Goal: Transaction & Acquisition: Subscribe to service/newsletter

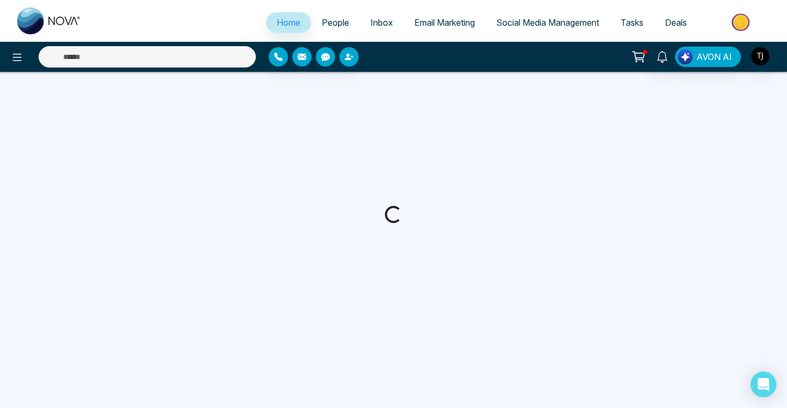
select select "*"
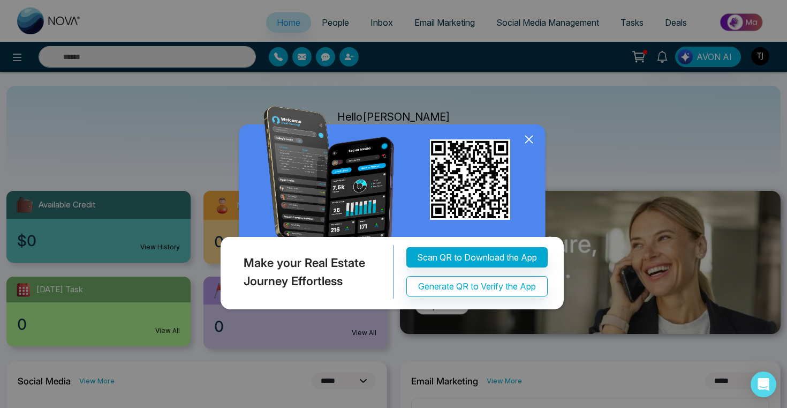
click at [72, 217] on div "Make your Real Estate Journey Effortless Scan QR to Download the App Generate Q…" at bounding box center [393, 204] width 787 height 408
click at [532, 143] on icon at bounding box center [529, 139] width 16 height 16
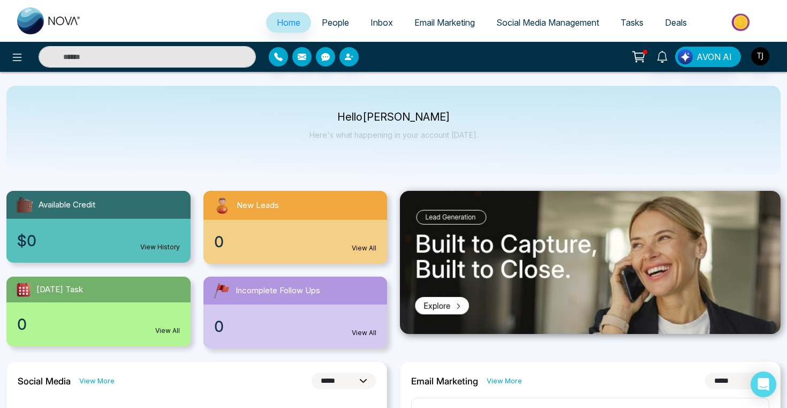
click at [462, 19] on span "Email Marketing" at bounding box center [445, 22] width 61 height 11
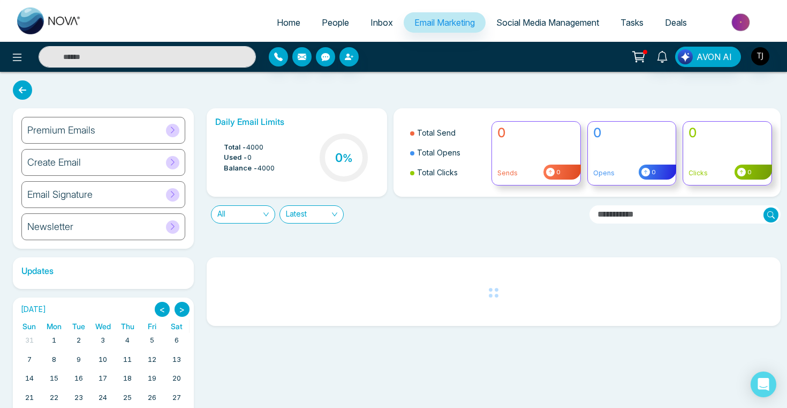
click at [49, 134] on h6 "Premium Emails" at bounding box center [61, 130] width 68 height 12
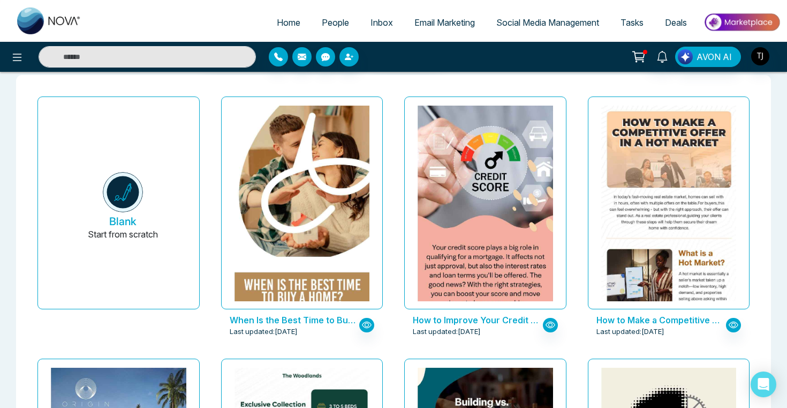
scroll to position [50, 0]
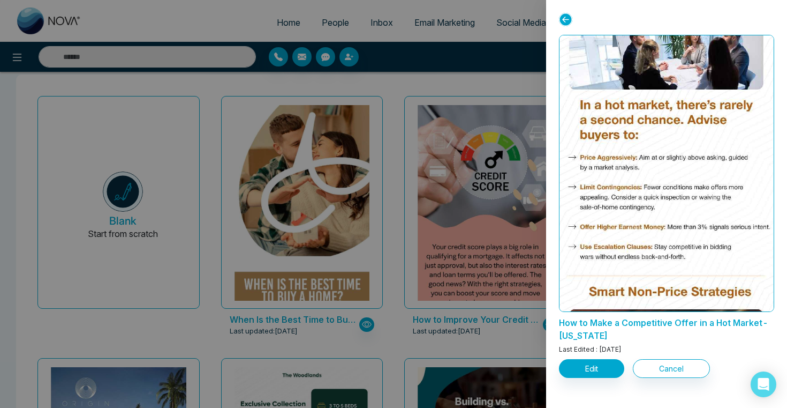
scroll to position [668, 0]
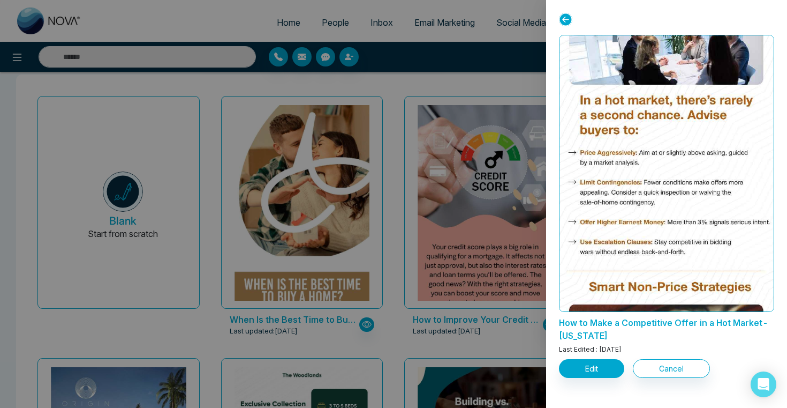
click at [336, 306] on div at bounding box center [393, 204] width 787 height 408
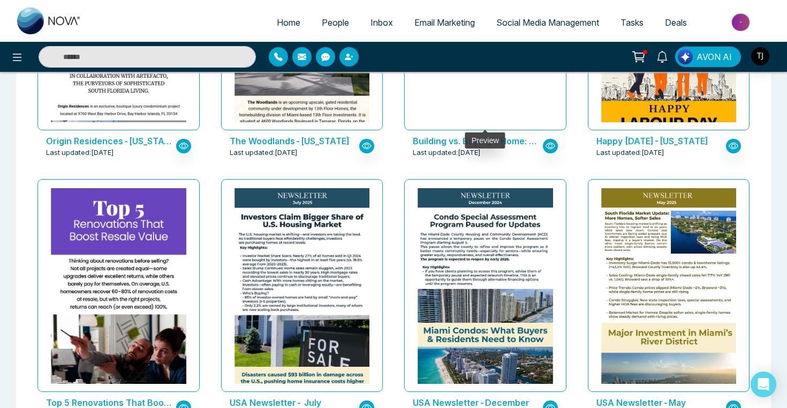
scroll to position [492, 0]
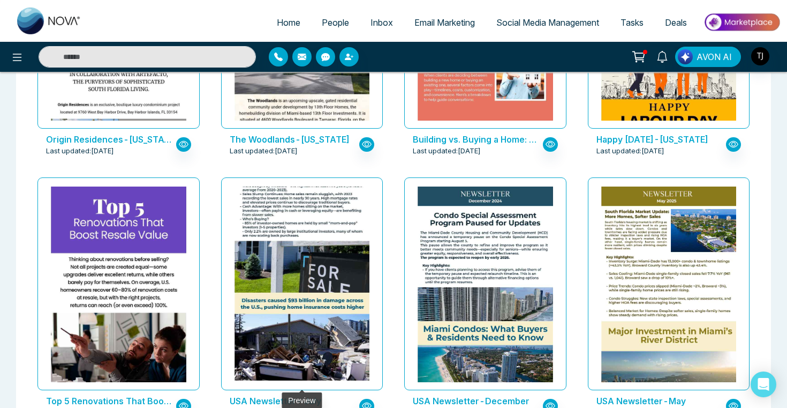
click at [316, 222] on img at bounding box center [302, 271] width 271 height 315
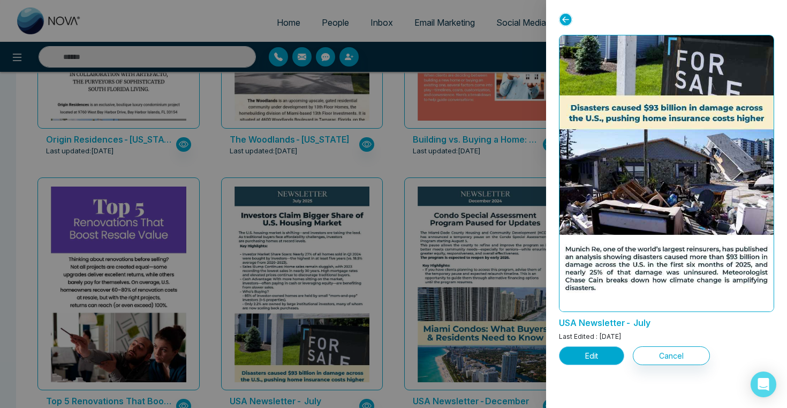
click at [578, 353] on button "Edit" at bounding box center [591, 355] width 65 height 19
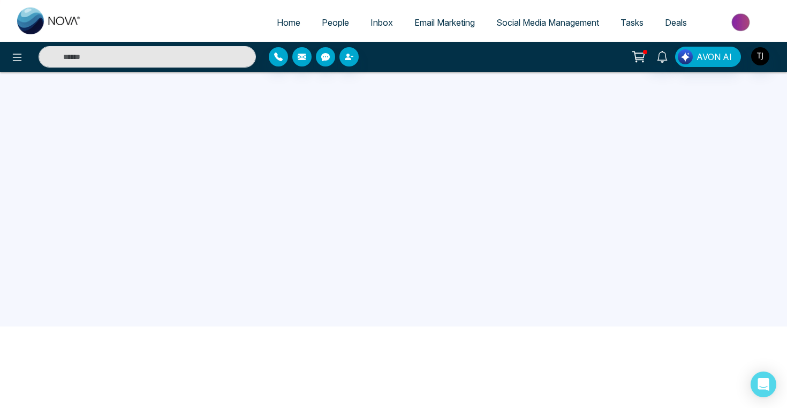
scroll to position [102, 0]
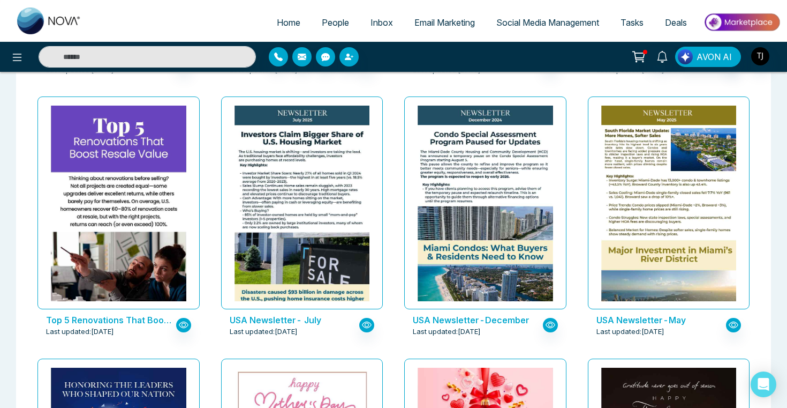
scroll to position [572, 0]
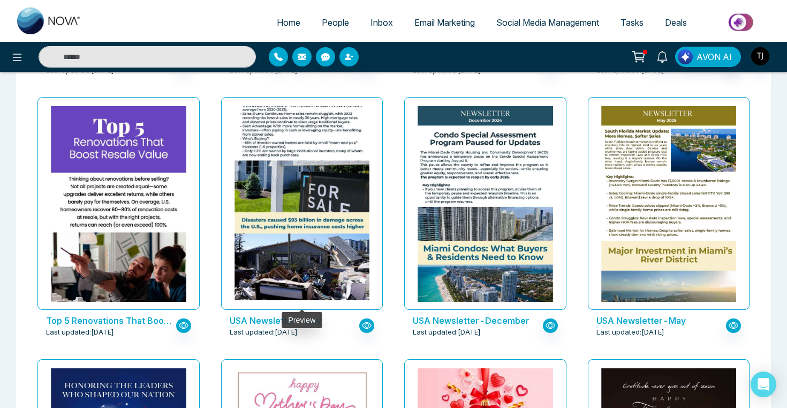
click at [347, 206] on img at bounding box center [302, 191] width 271 height 315
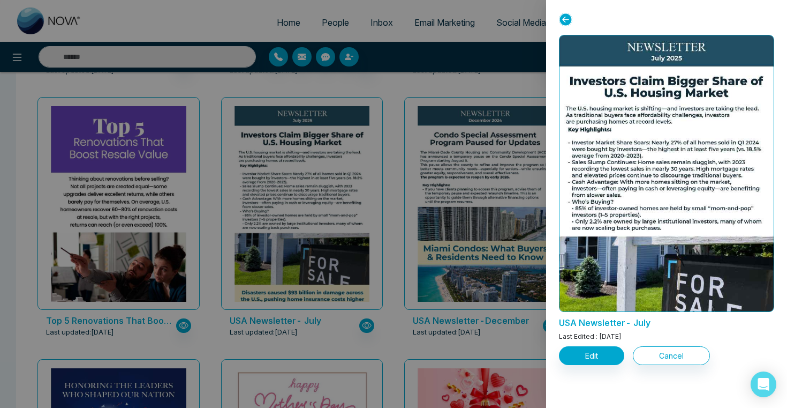
scroll to position [223, 0]
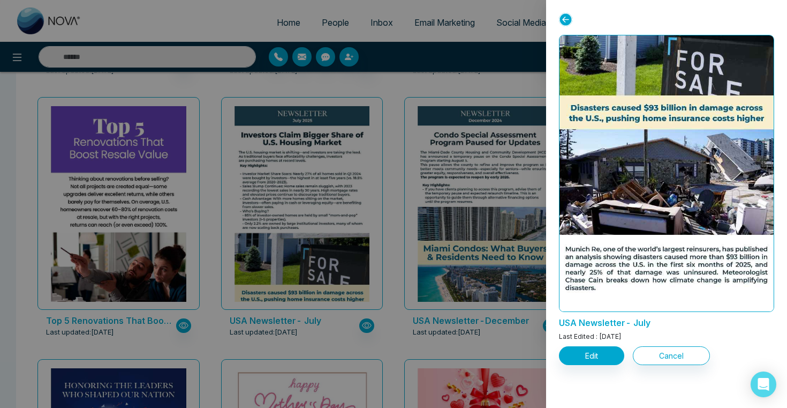
click at [506, 202] on div at bounding box center [393, 204] width 787 height 408
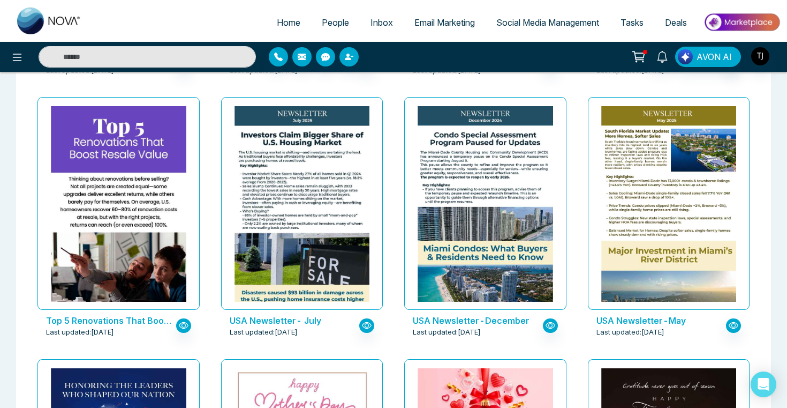
click at [506, 202] on img at bounding box center [485, 277] width 271 height 343
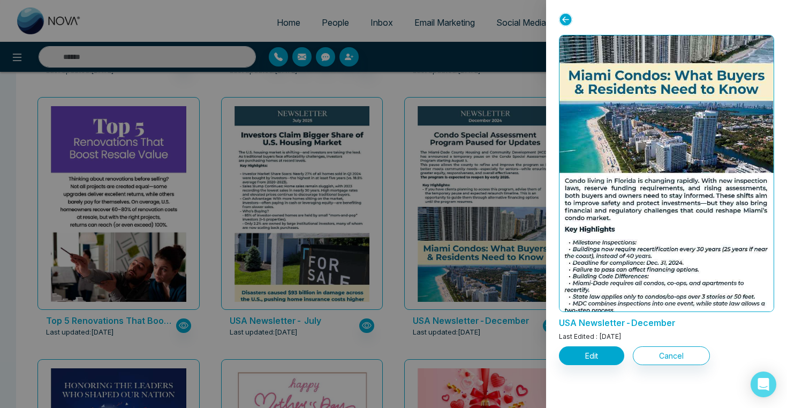
scroll to position [173, 0]
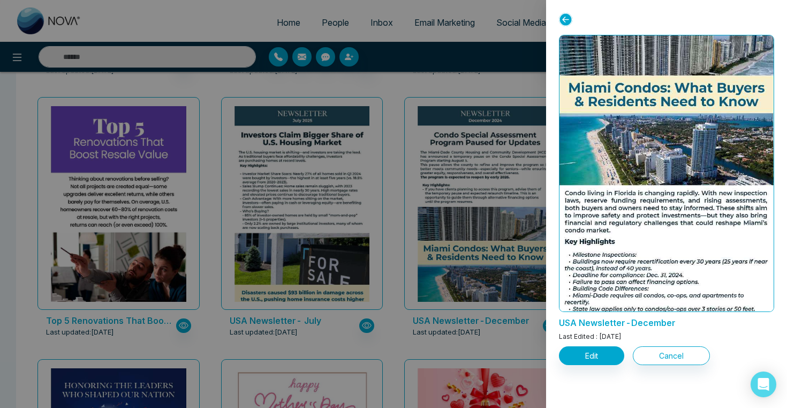
click at [402, 226] on div at bounding box center [393, 204] width 787 height 408
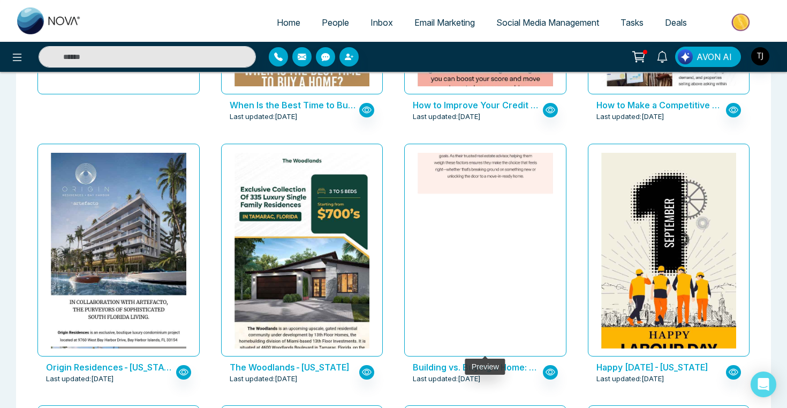
scroll to position [258, 0]
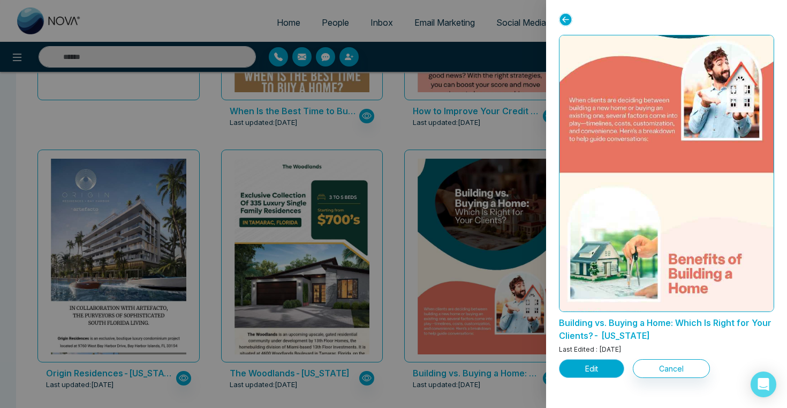
click at [601, 365] on button "Edit" at bounding box center [591, 368] width 65 height 19
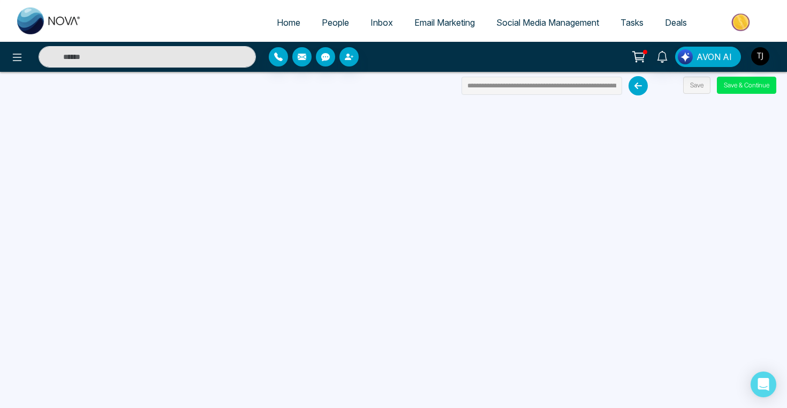
click at [426, 24] on span "Email Marketing" at bounding box center [445, 22] width 61 height 11
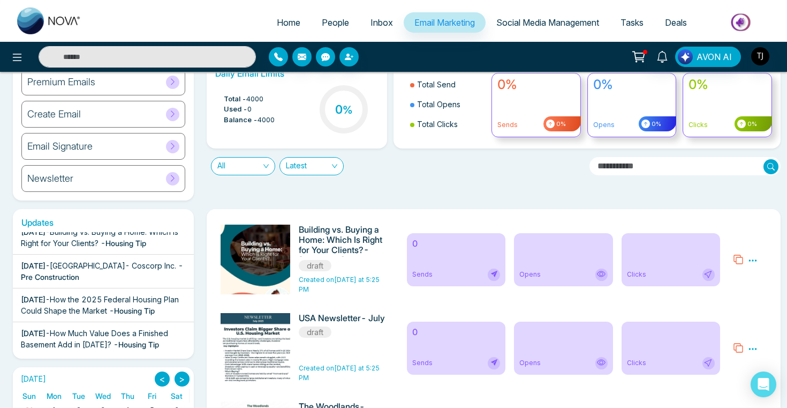
scroll to position [37, 0]
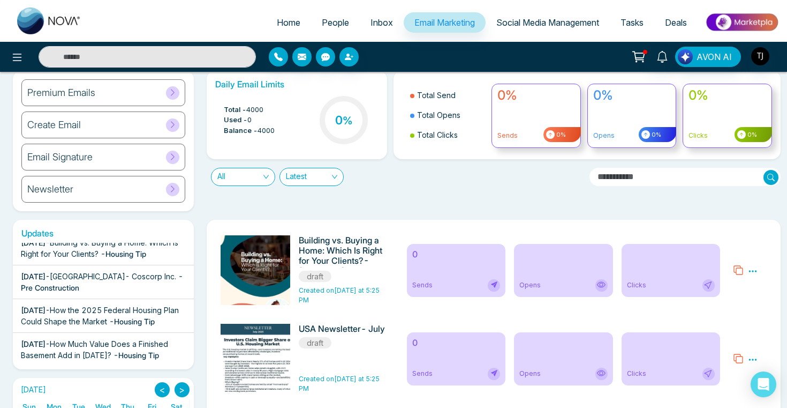
click at [50, 96] on h6 "Premium Emails" at bounding box center [61, 93] width 68 height 12
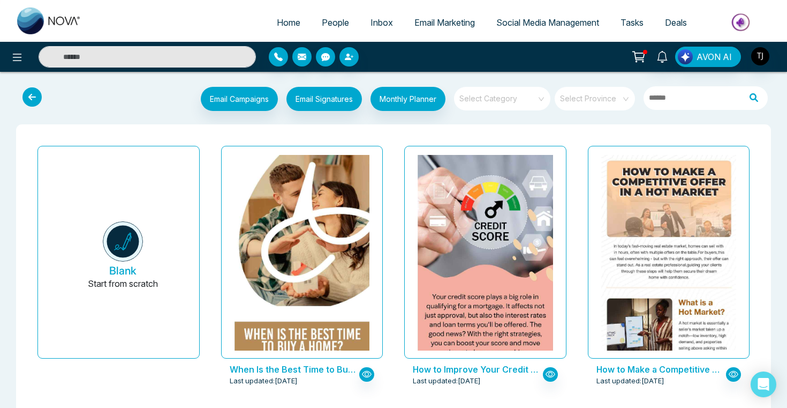
click at [516, 103] on span at bounding box center [498, 99] width 77 height 24
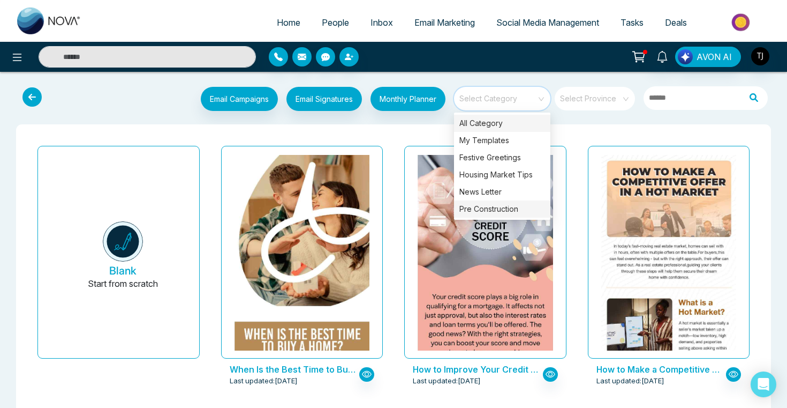
click at [517, 207] on div "Pre Construction" at bounding box center [502, 208] width 96 height 17
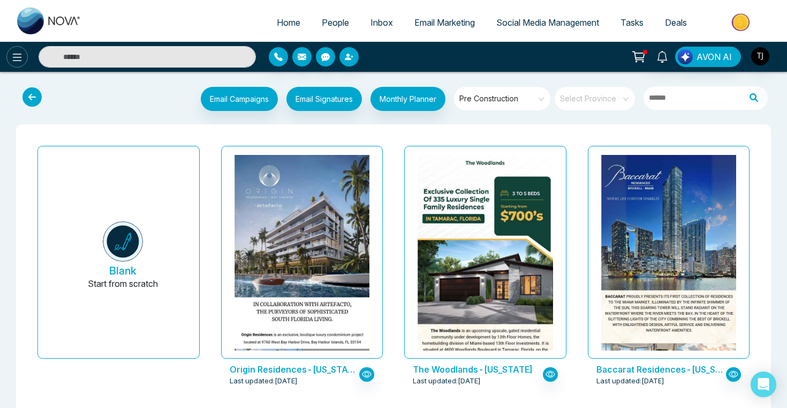
click at [17, 60] on icon at bounding box center [17, 57] width 9 height 7
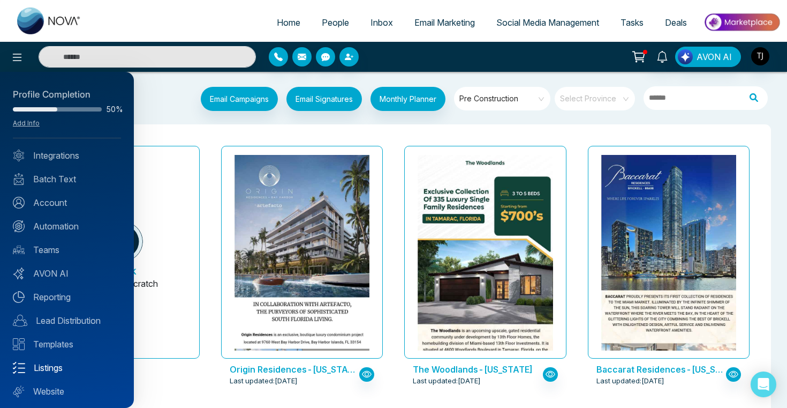
click at [43, 369] on link "Listings" at bounding box center [67, 367] width 108 height 13
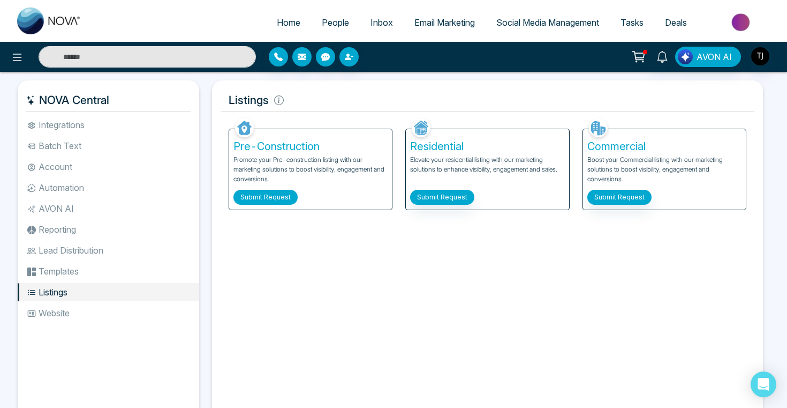
click at [265, 201] on button "Submit Request" at bounding box center [266, 197] width 64 height 15
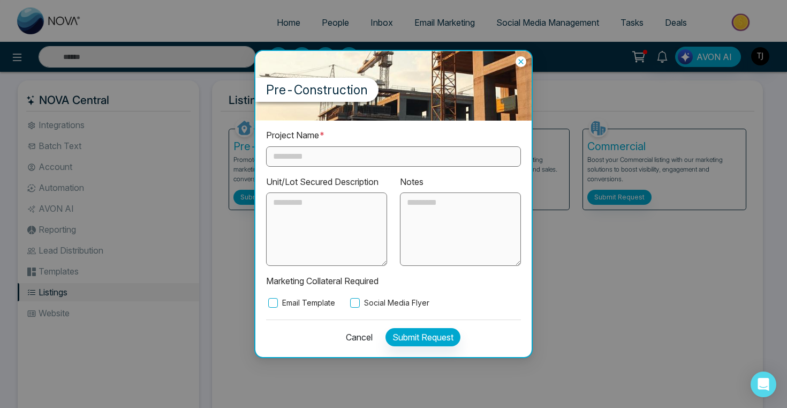
click at [396, 157] on input "text" at bounding box center [393, 156] width 255 height 20
click at [286, 304] on label "Email Template" at bounding box center [300, 303] width 69 height 12
click at [385, 303] on label "Social Media Flyer" at bounding box center [388, 303] width 81 height 12
click at [364, 303] on label "Social Media Flyer" at bounding box center [388, 303] width 81 height 12
click at [522, 63] on icon at bounding box center [521, 61] width 11 height 11
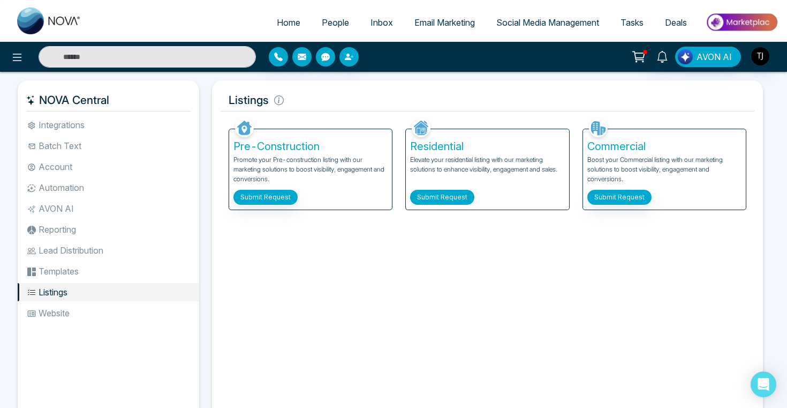
click at [461, 199] on button "Submit Request" at bounding box center [442, 197] width 64 height 15
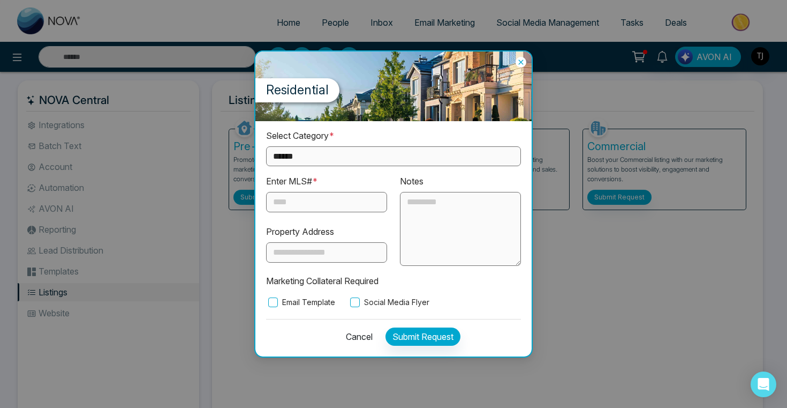
click at [373, 200] on input "text" at bounding box center [326, 202] width 121 height 20
click at [340, 154] on select "**********" at bounding box center [393, 156] width 255 height 20
click at [339, 159] on select "**********" at bounding box center [393, 156] width 255 height 20
click at [337, 148] on select "**********" at bounding box center [393, 156] width 255 height 20
select select "**********"
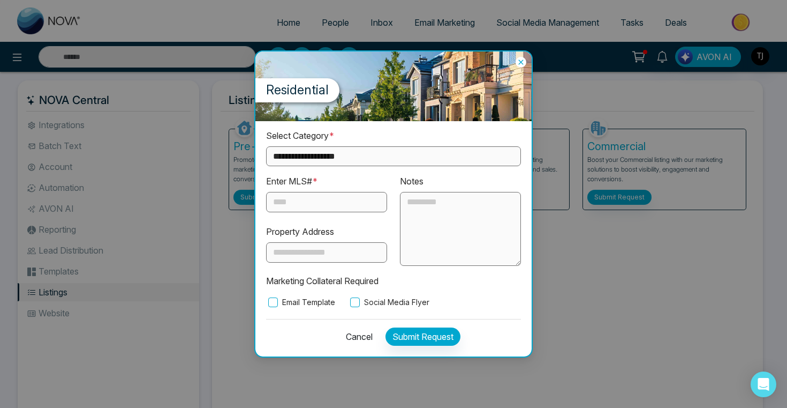
click at [409, 213] on textarea at bounding box center [460, 229] width 121 height 74
click at [286, 304] on label "Email Template" at bounding box center [300, 302] width 69 height 12
click at [384, 307] on div "**********" at bounding box center [394, 238] width 276 height 235
click at [388, 297] on label "Social Media Flyer" at bounding box center [388, 302] width 81 height 12
click at [521, 61] on icon at bounding box center [521, 62] width 11 height 11
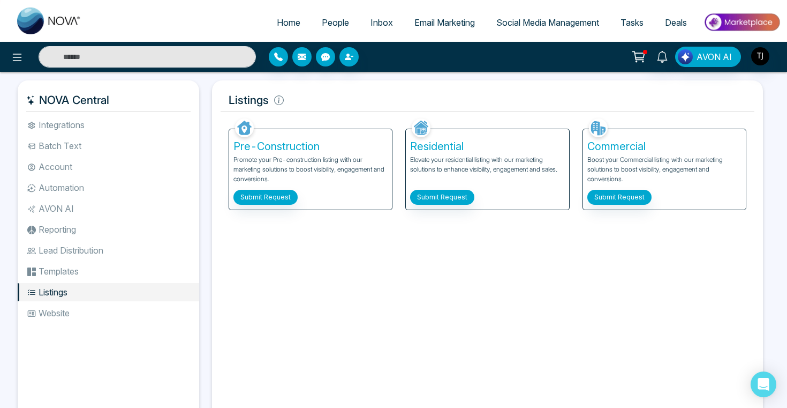
click at [453, 24] on span "Email Marketing" at bounding box center [445, 22] width 61 height 11
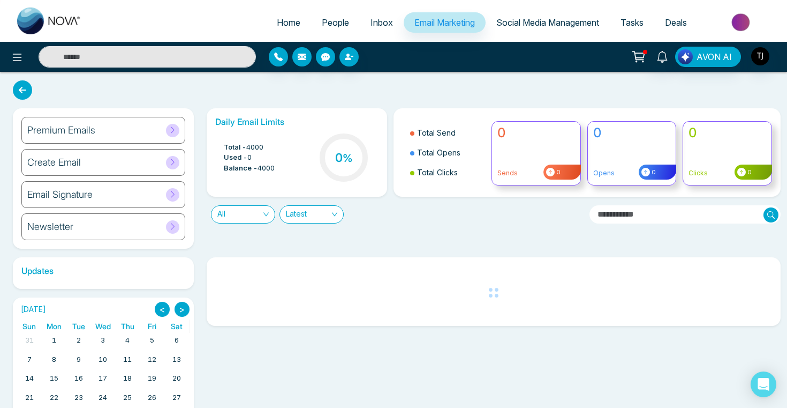
click at [87, 132] on h6 "Premium Emails" at bounding box center [61, 130] width 68 height 12
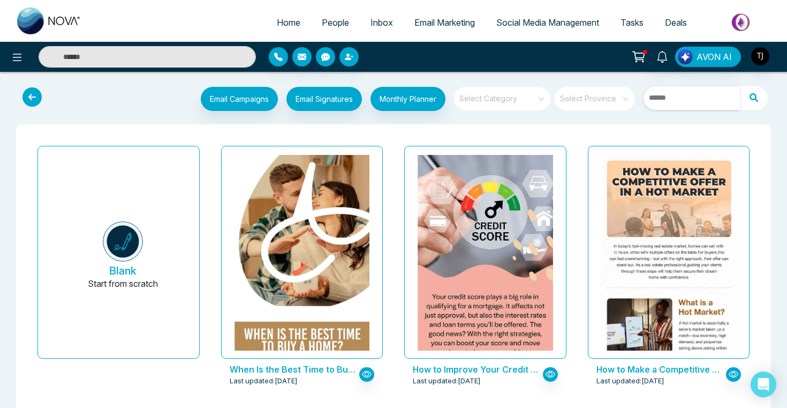
click at [681, 99] on input "text" at bounding box center [692, 98] width 96 height 24
type input "*"
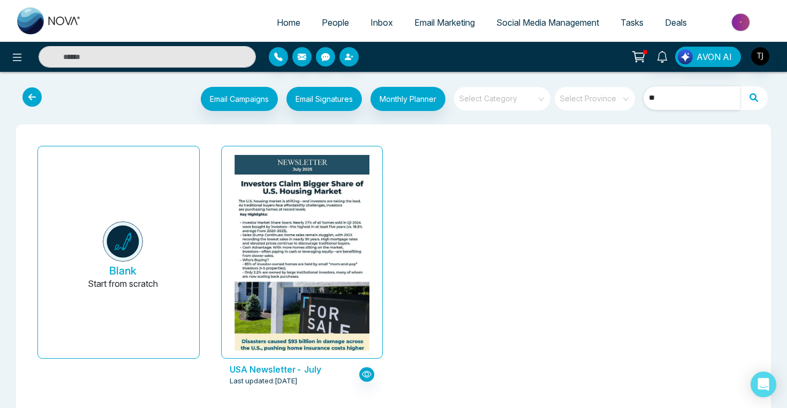
type input "*"
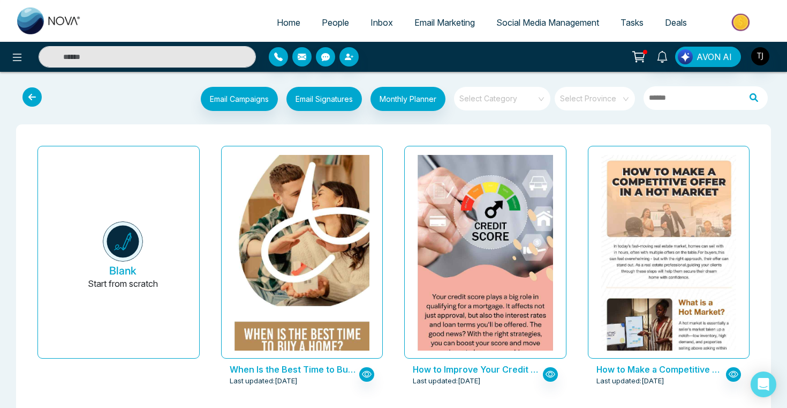
click at [512, 113] on div "Select Category" at bounding box center [502, 100] width 96 height 27
click at [514, 103] on span at bounding box center [498, 99] width 77 height 24
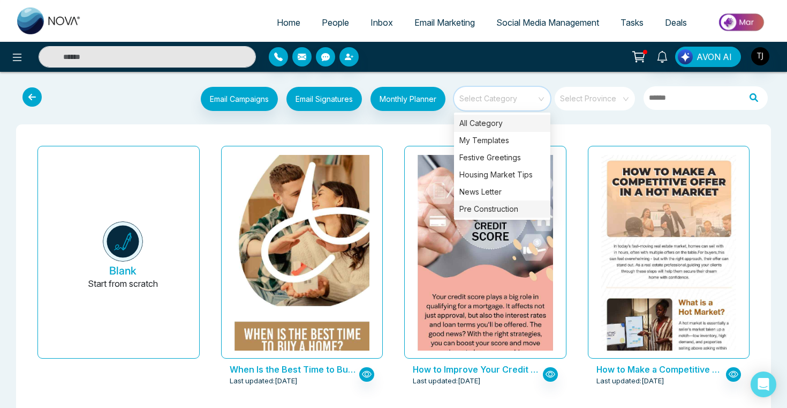
click at [507, 214] on div "Pre Construction" at bounding box center [502, 208] width 96 height 17
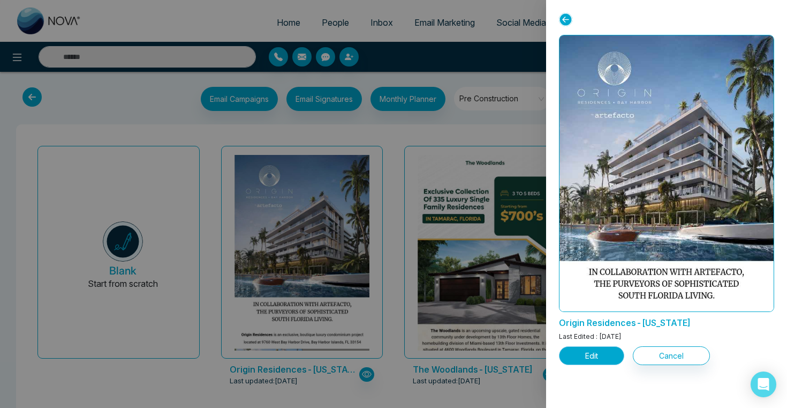
click at [583, 356] on button "Edit" at bounding box center [591, 355] width 65 height 19
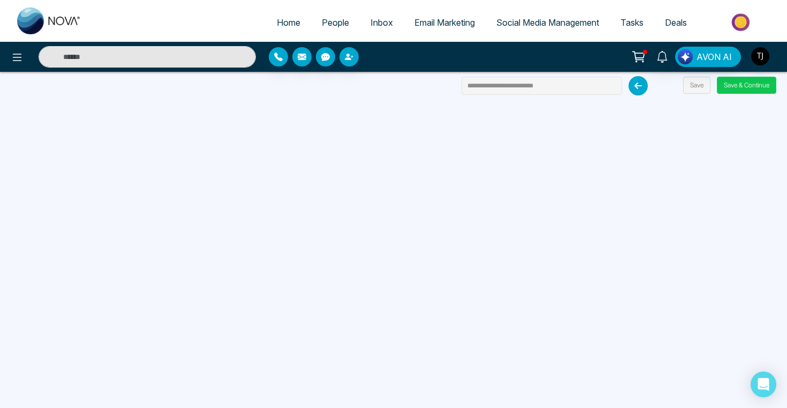
click at [740, 86] on button "Save & Continue" at bounding box center [746, 85] width 59 height 17
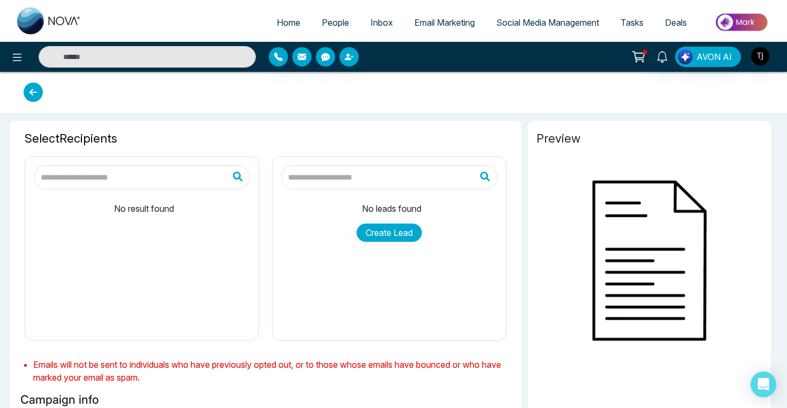
type input "**********"
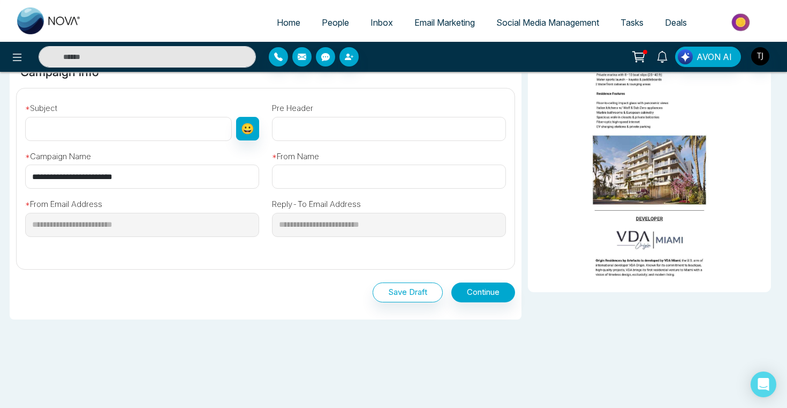
scroll to position [336, 0]
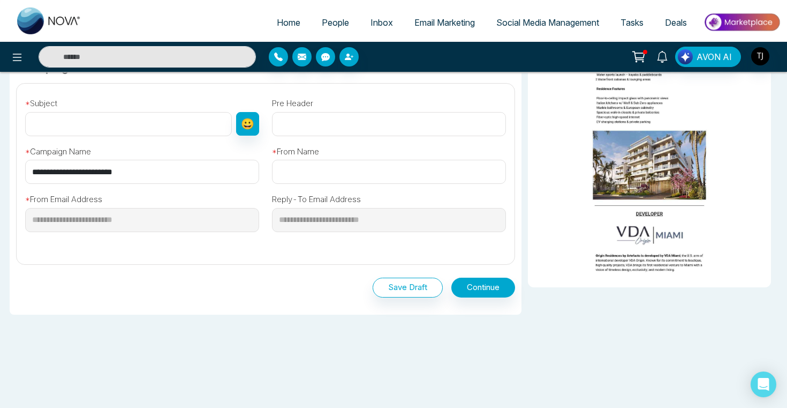
click at [445, 21] on span "Email Marketing" at bounding box center [445, 22] width 61 height 11
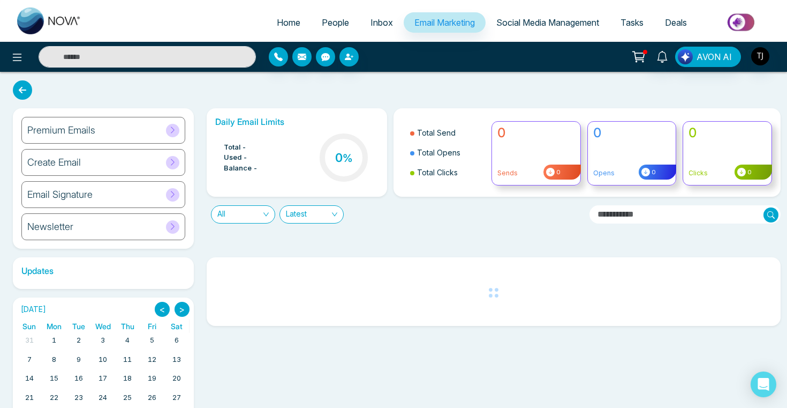
click at [72, 194] on h6 "Email Signature" at bounding box center [59, 195] width 65 height 12
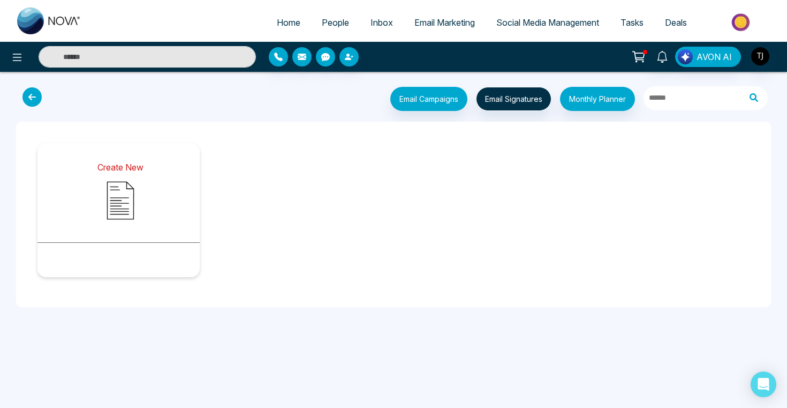
click at [118, 183] on img at bounding box center [121, 201] width 54 height 54
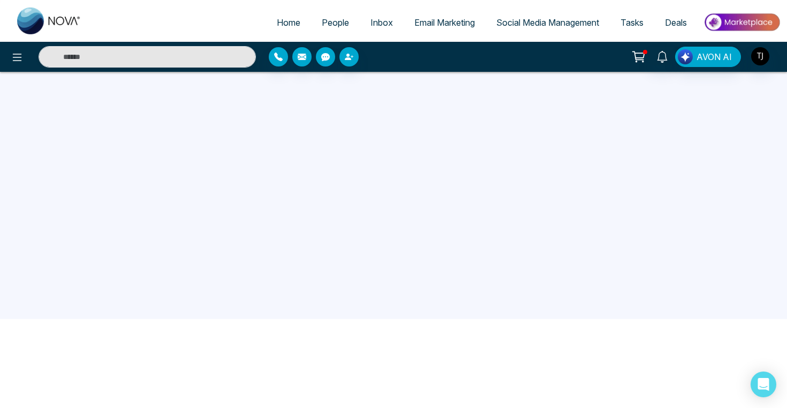
scroll to position [102, 0]
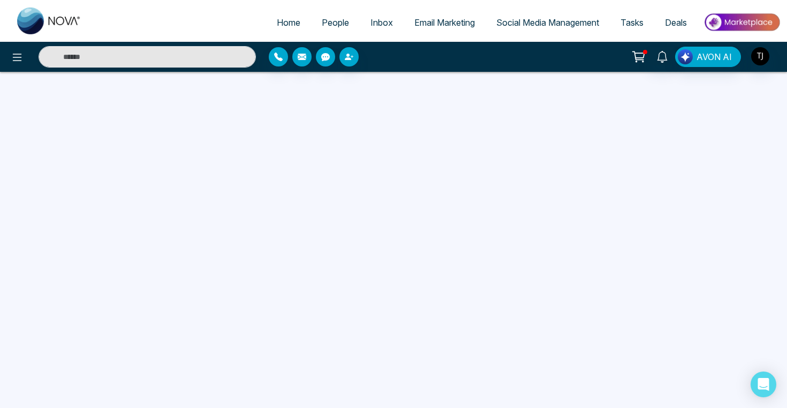
click at [442, 31] on link "Email Marketing" at bounding box center [445, 22] width 82 height 20
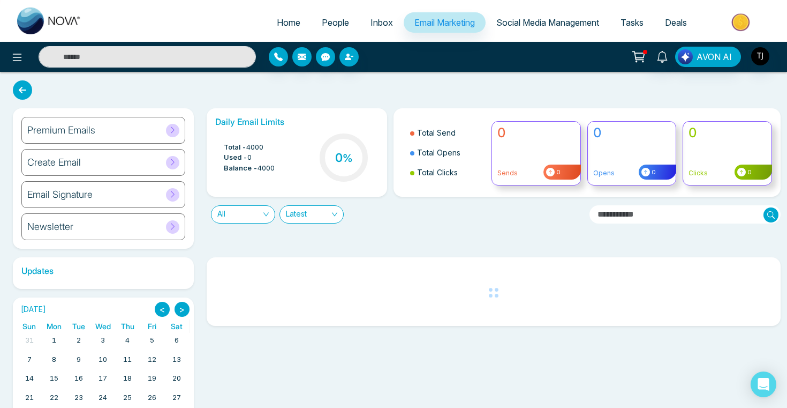
click at [76, 192] on h6 "Email Signature" at bounding box center [59, 195] width 65 height 12
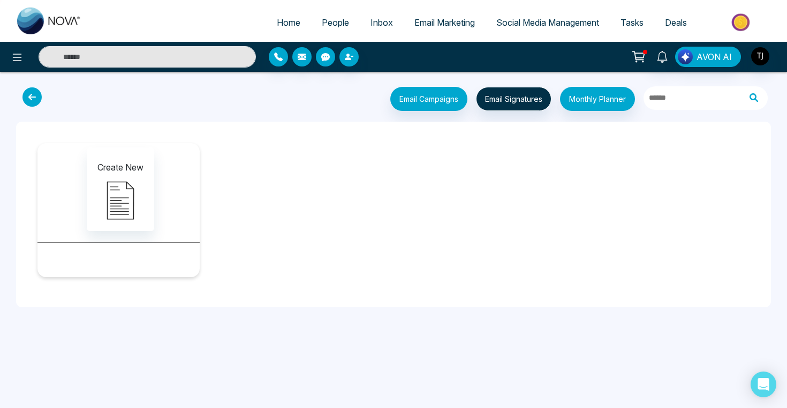
click at [432, 19] on span "Email Marketing" at bounding box center [445, 22] width 61 height 11
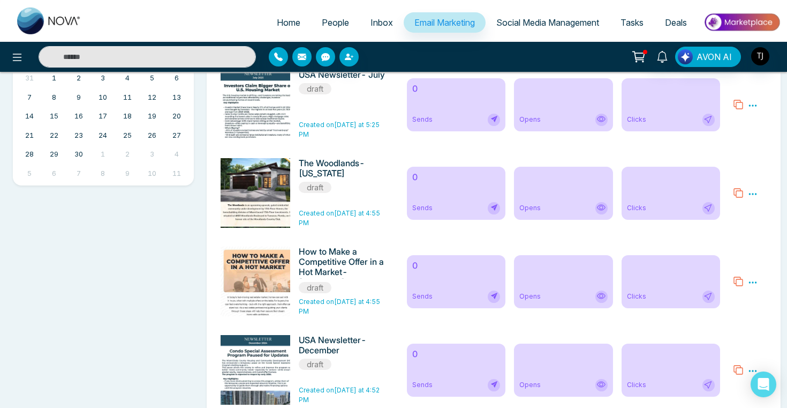
scroll to position [362, 0]
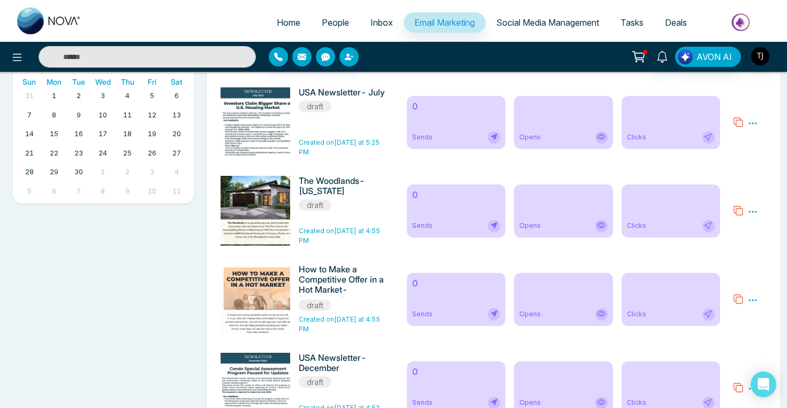
click at [757, 301] on icon at bounding box center [753, 300] width 8 height 2
click at [737, 316] on span "Preview" at bounding box center [735, 315] width 29 height 9
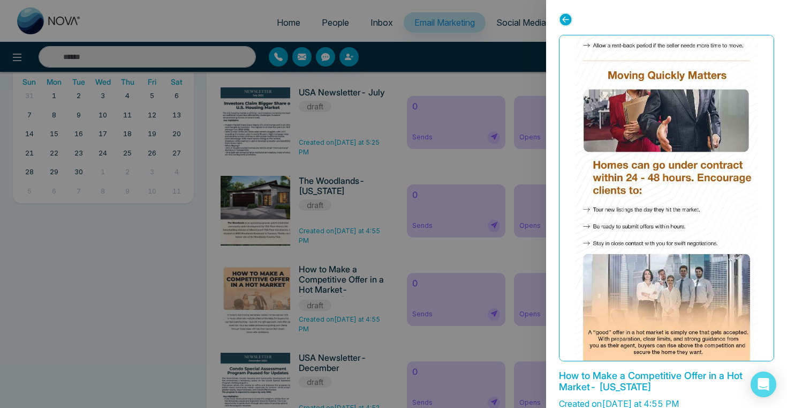
scroll to position [42, 0]
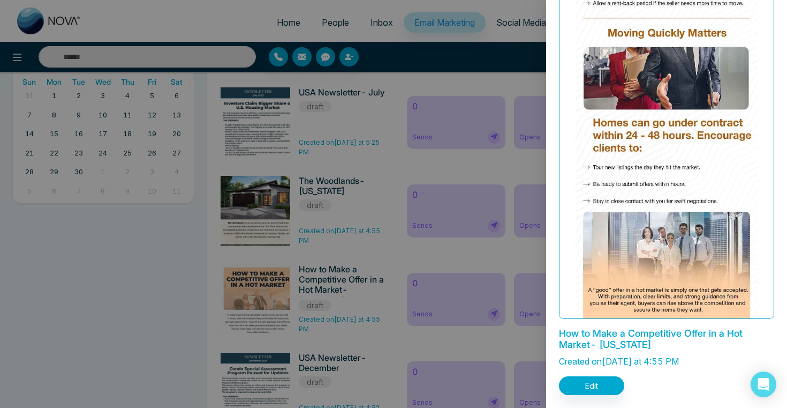
click at [586, 399] on div "How to Make a Competitive Offer in a Hot Market- Florida Created on Yesterday a…" at bounding box center [666, 204] width 241 height 408
click at [585, 382] on button "Edit" at bounding box center [591, 385] width 65 height 19
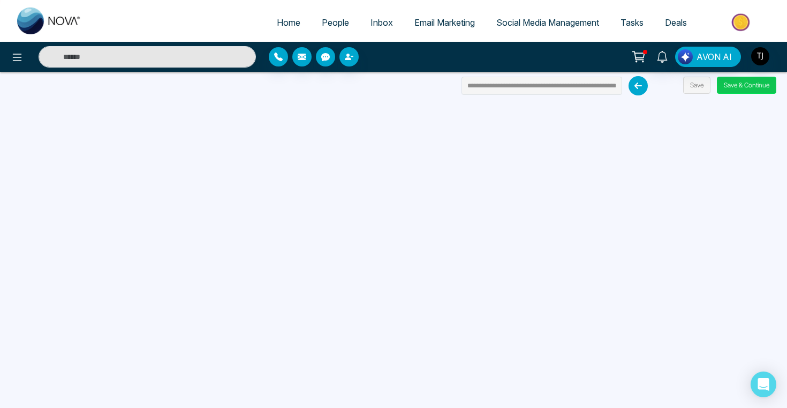
click at [745, 79] on button "Save & Continue" at bounding box center [746, 85] width 59 height 17
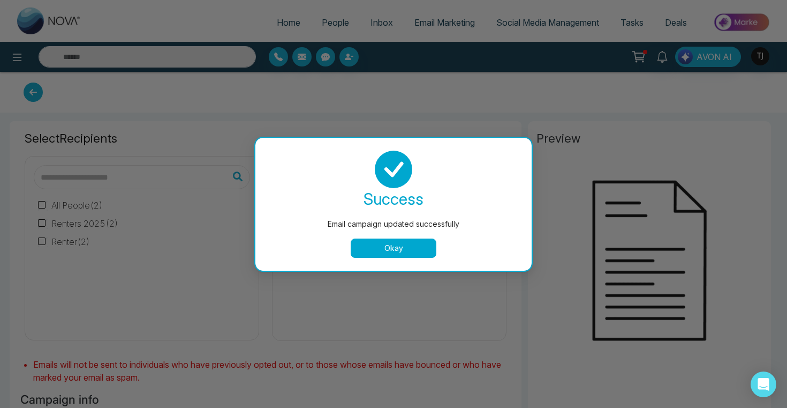
type input "**********"
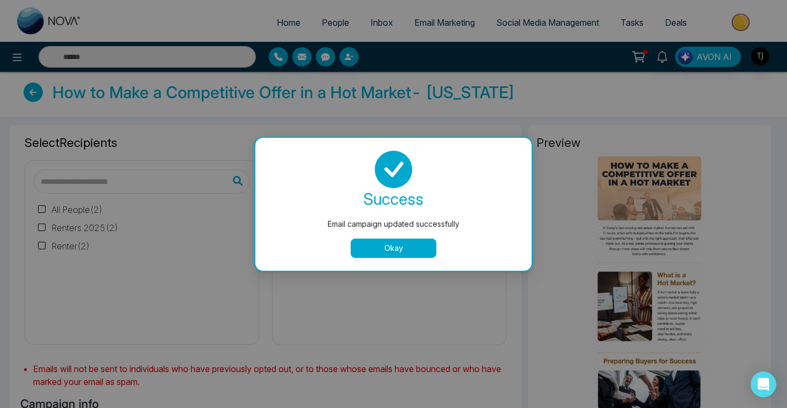
click at [406, 246] on button "Okay" at bounding box center [394, 247] width 86 height 19
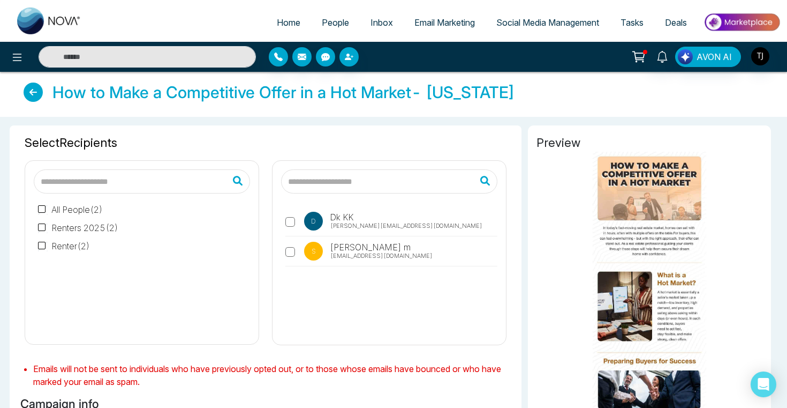
click at [294, 257] on label "s sam m deepak.k.raj2020@gmail.com" at bounding box center [392, 254] width 212 height 25
click at [69, 205] on label "All People ( 2 )" at bounding box center [70, 209] width 65 height 13
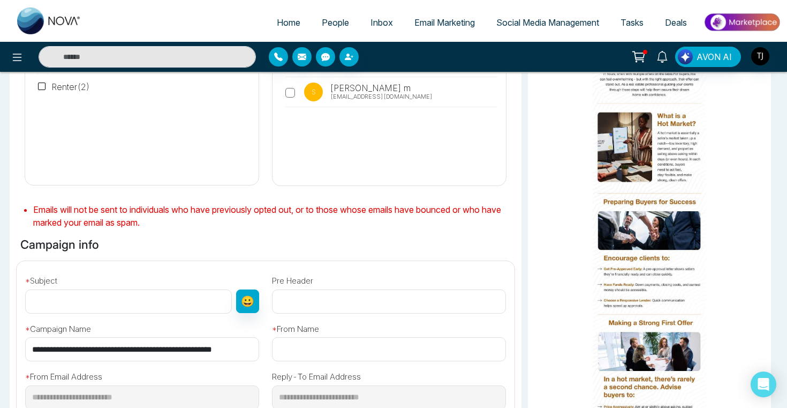
scroll to position [165, 0]
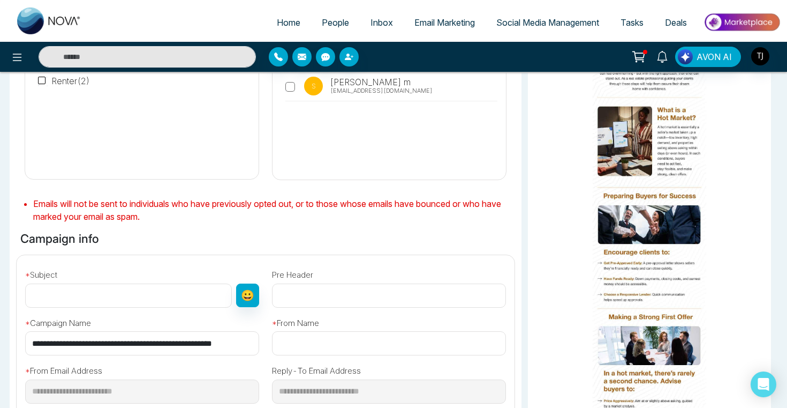
click at [59, 301] on input "text" at bounding box center [128, 295] width 207 height 24
type input "**********"
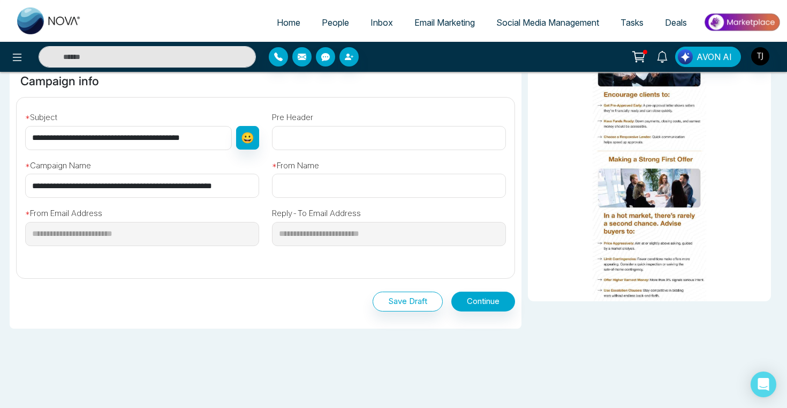
scroll to position [336, 0]
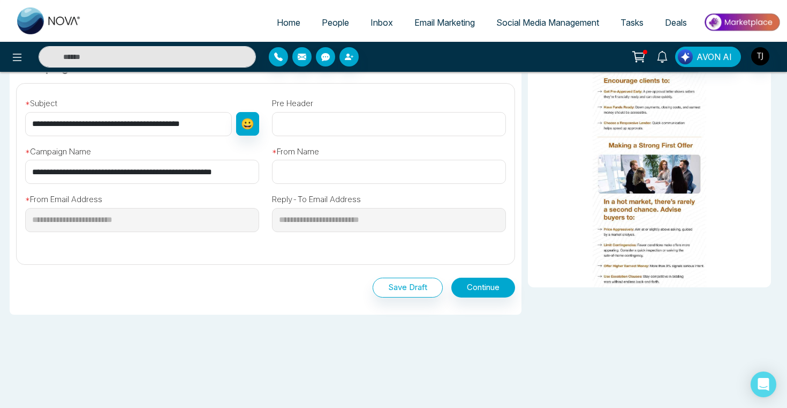
click at [302, 171] on input "text" at bounding box center [389, 172] width 234 height 24
type input "********"
click at [475, 284] on button "Continue" at bounding box center [484, 287] width 64 height 20
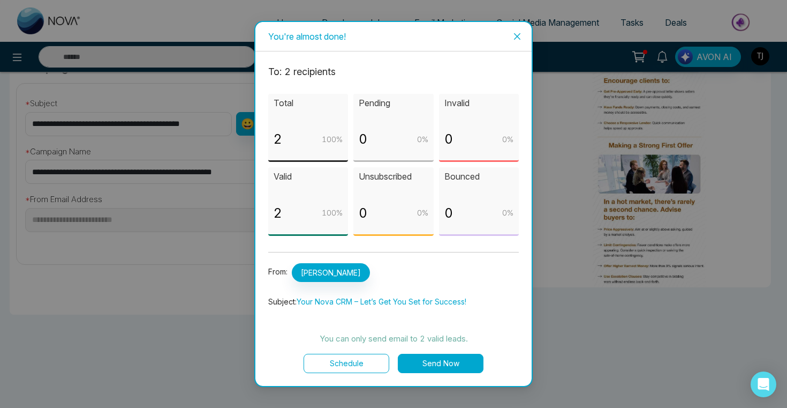
click at [455, 362] on button "Send Now" at bounding box center [441, 363] width 86 height 19
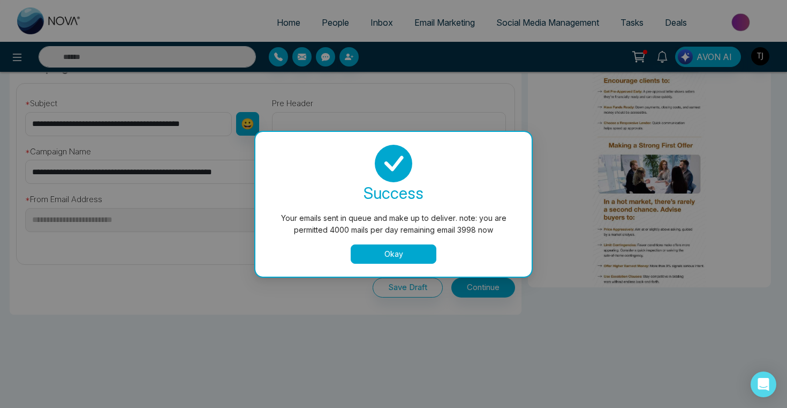
click at [395, 250] on button "Okay" at bounding box center [394, 253] width 86 height 19
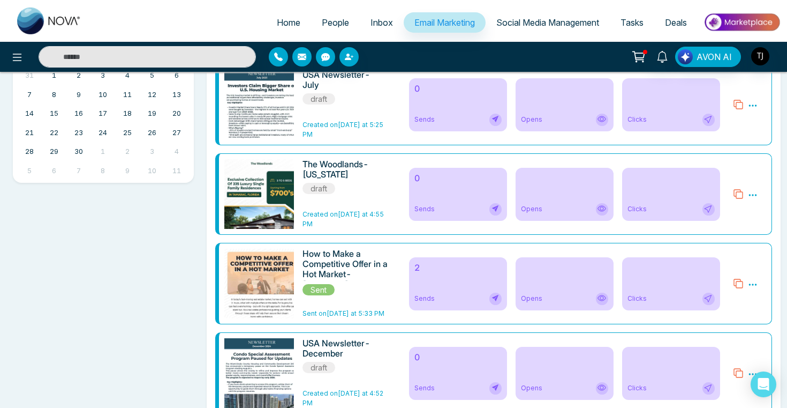
scroll to position [385, 0]
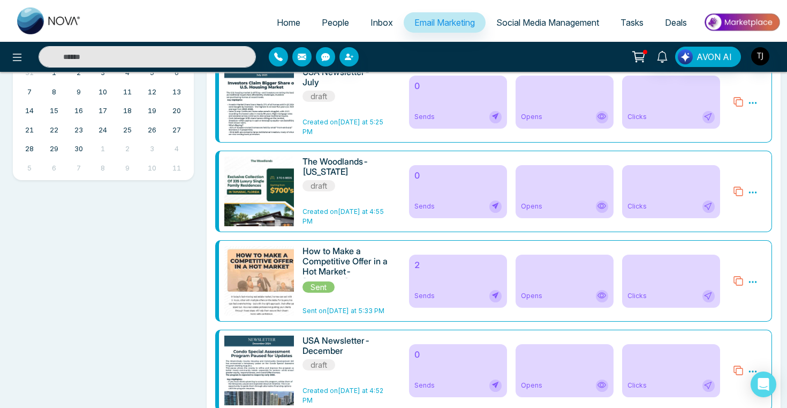
click at [455, 269] on div "2 Sends" at bounding box center [458, 280] width 98 height 53
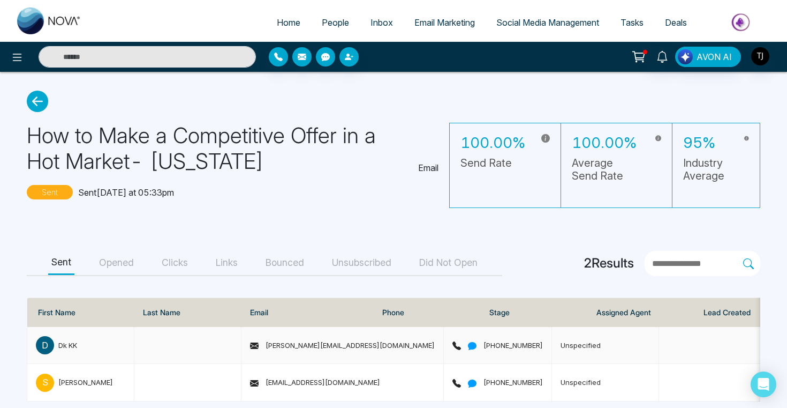
scroll to position [12, 0]
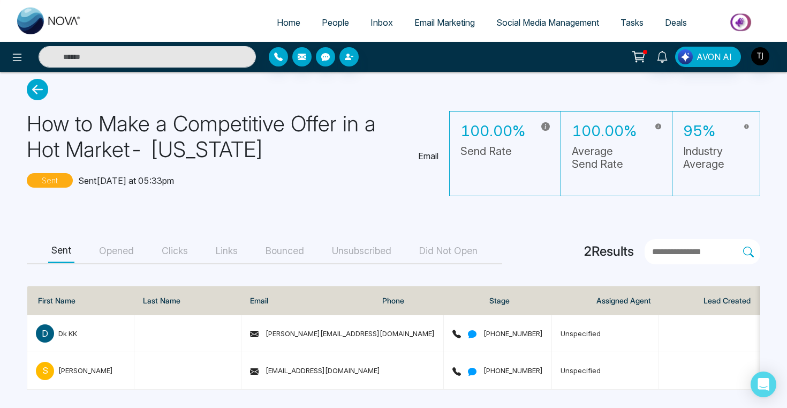
click at [112, 253] on button "Opened" at bounding box center [116, 251] width 41 height 24
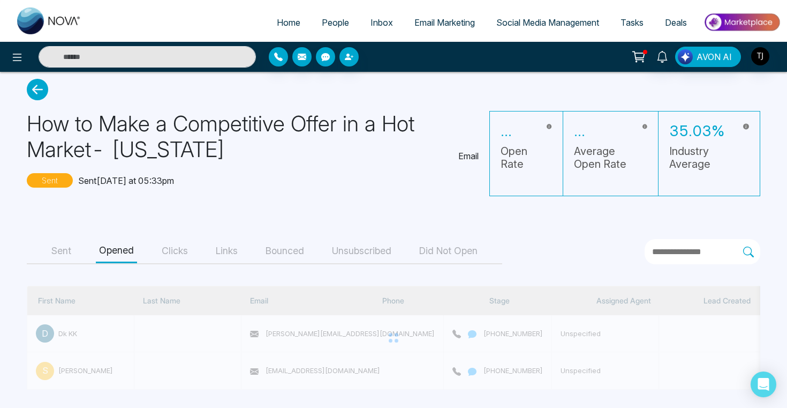
scroll to position [0, 0]
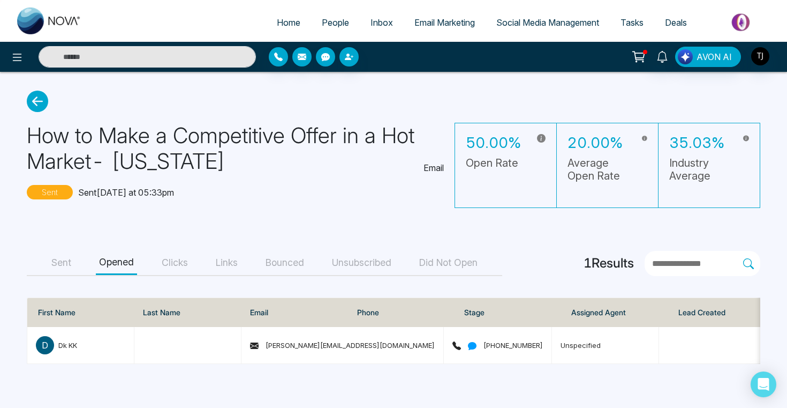
click at [183, 262] on button "Clicks" at bounding box center [175, 263] width 33 height 24
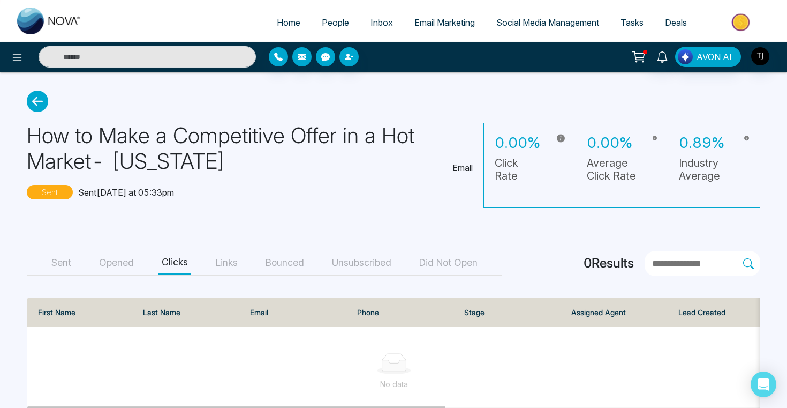
click at [236, 264] on button "Links" at bounding box center [227, 263] width 28 height 24
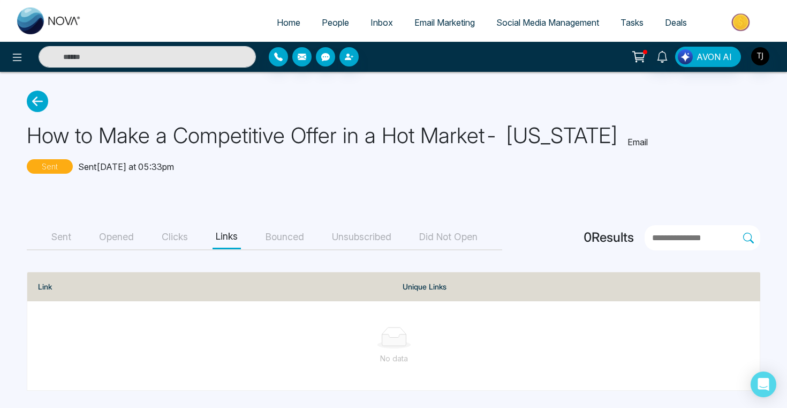
click at [286, 239] on button "Bounced" at bounding box center [284, 237] width 45 height 24
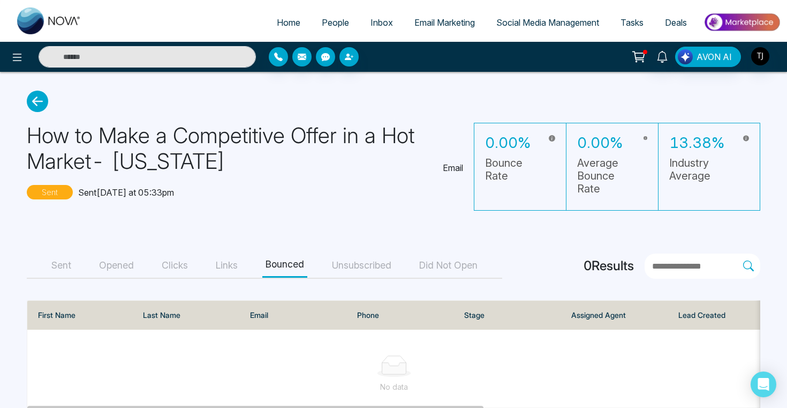
click at [357, 275] on button "Unsubscribed" at bounding box center [362, 265] width 66 height 24
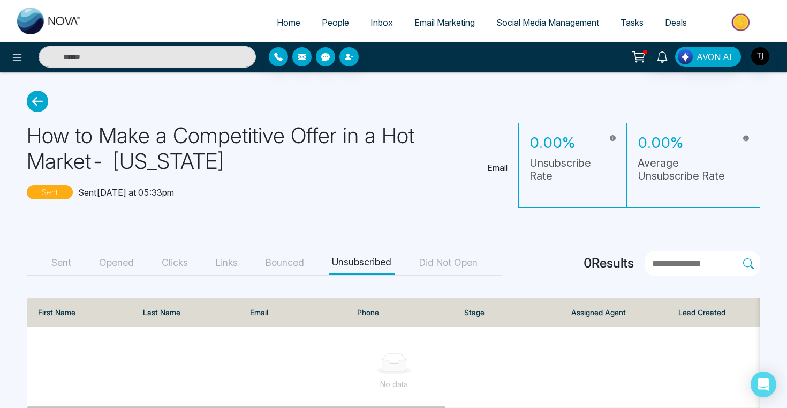
click at [179, 260] on button "Clicks" at bounding box center [175, 263] width 33 height 24
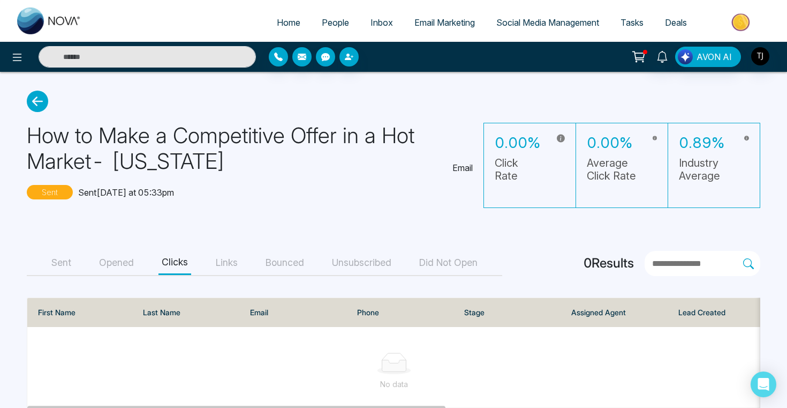
click at [507, 27] on span "Social Media Management" at bounding box center [548, 22] width 103 height 11
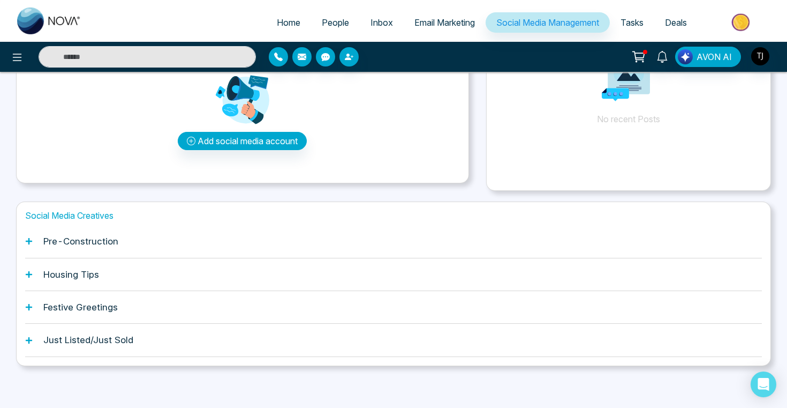
scroll to position [118, 0]
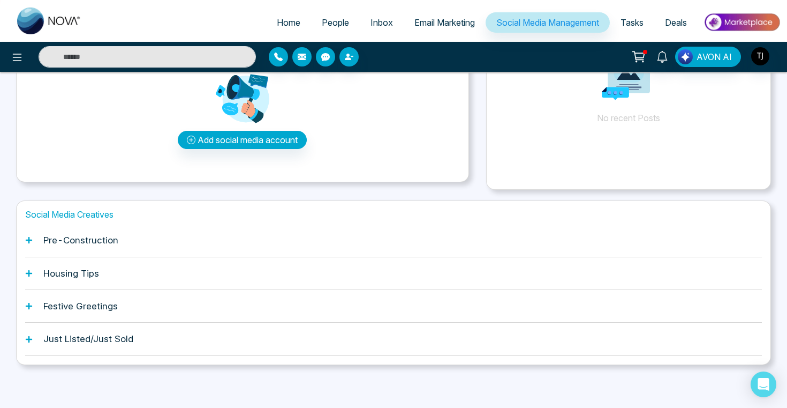
click at [65, 243] on h1 "Pre-Construction" at bounding box center [80, 240] width 75 height 11
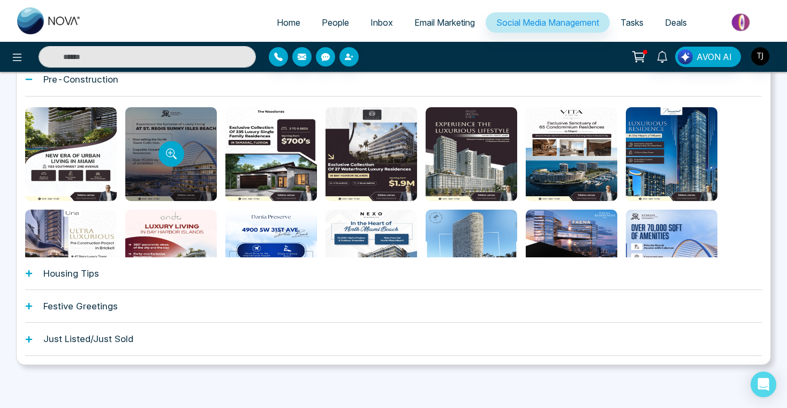
scroll to position [210, 0]
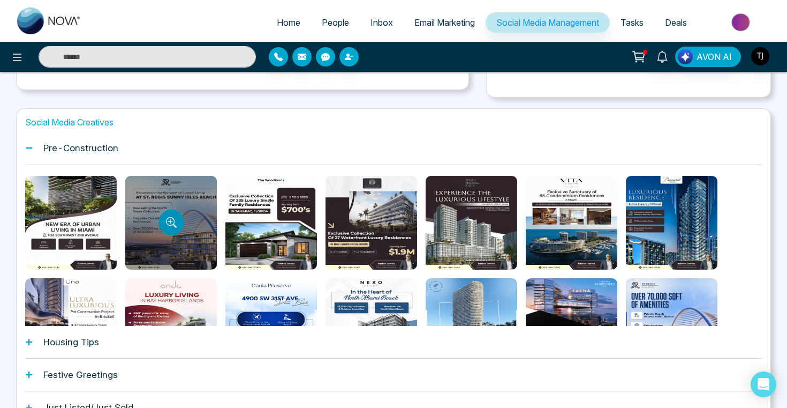
click at [169, 222] on icon "Preview template" at bounding box center [171, 222] width 11 height 11
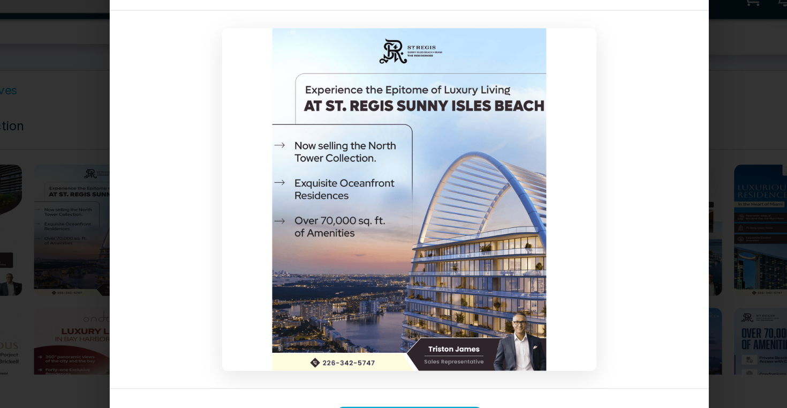
click at [629, 133] on div "Template Preview Use this Template" at bounding box center [393, 204] width 787 height 408
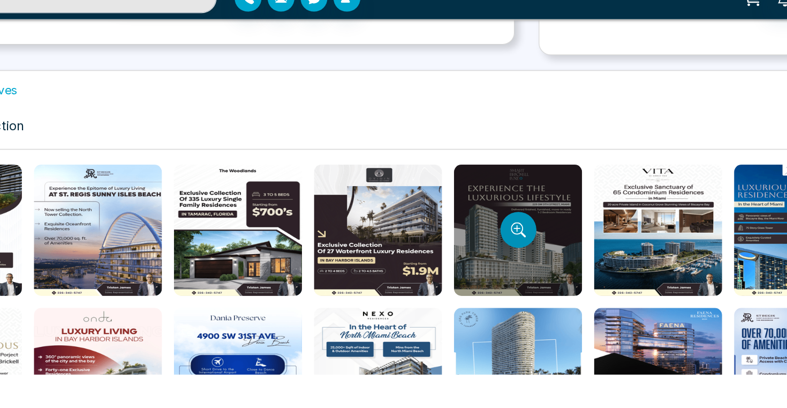
click at [471, 221] on icon "Preview template" at bounding box center [470, 221] width 5 height 5
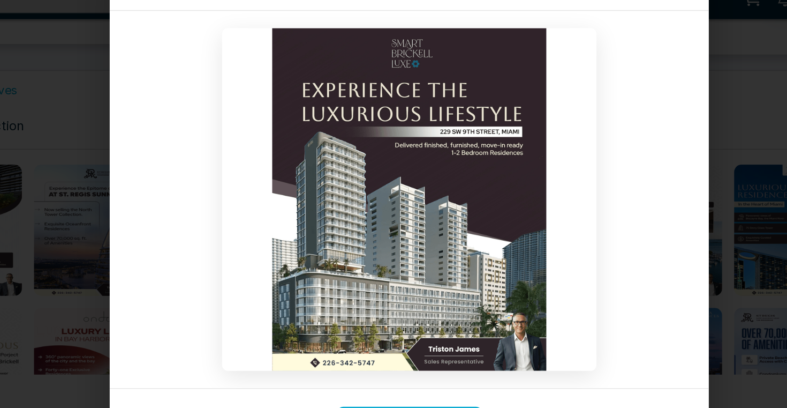
click at [648, 162] on div "Template Preview Use this Template" at bounding box center [393, 204] width 787 height 408
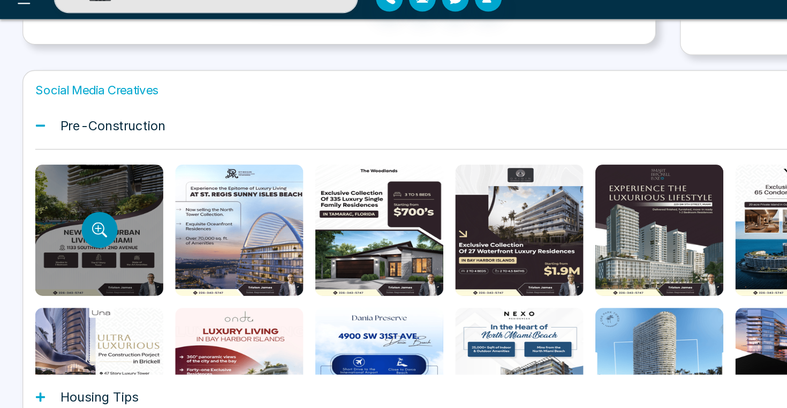
click at [66, 219] on icon "Preview template" at bounding box center [70, 221] width 9 height 9
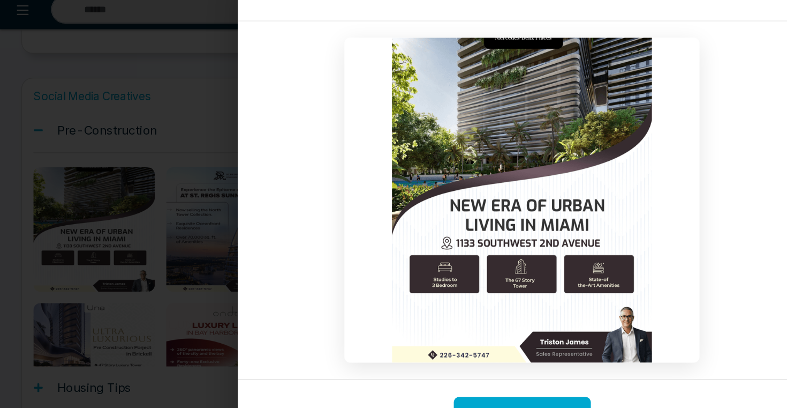
click at [142, 222] on div "Template Preview Use this Template" at bounding box center [393, 204] width 787 height 408
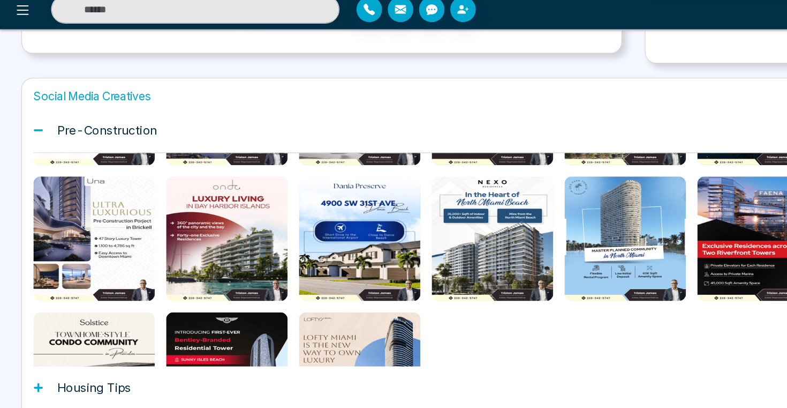
scroll to position [89, 0]
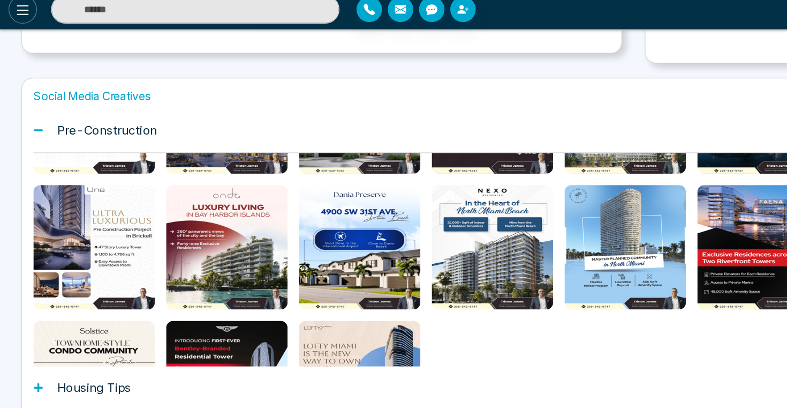
click at [14, 57] on icon at bounding box center [17, 57] width 9 height 7
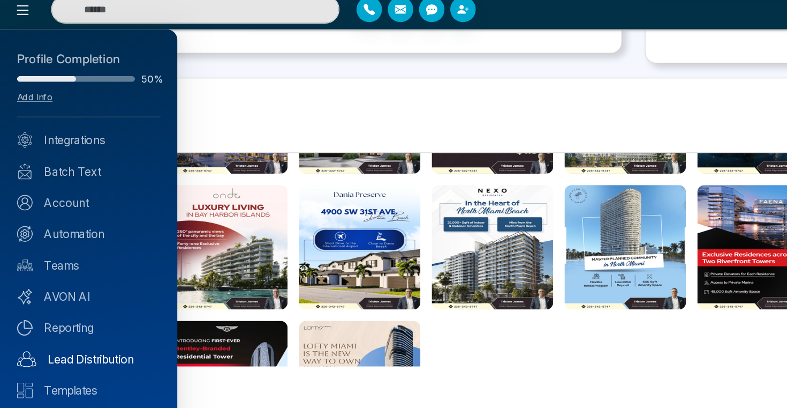
scroll to position [26, 0]
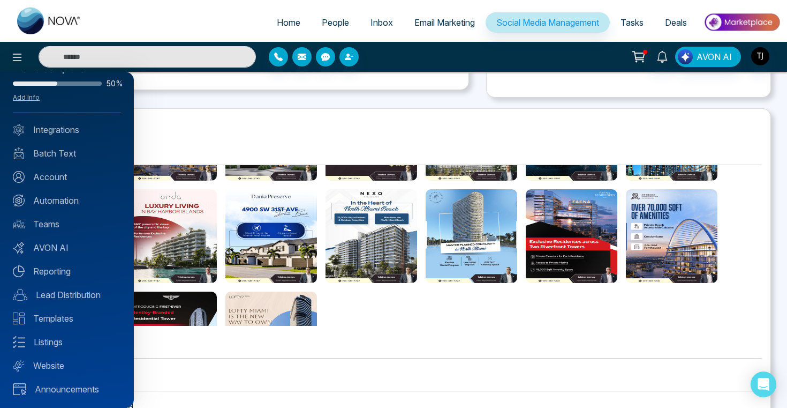
click at [182, 352] on div at bounding box center [393, 204] width 787 height 408
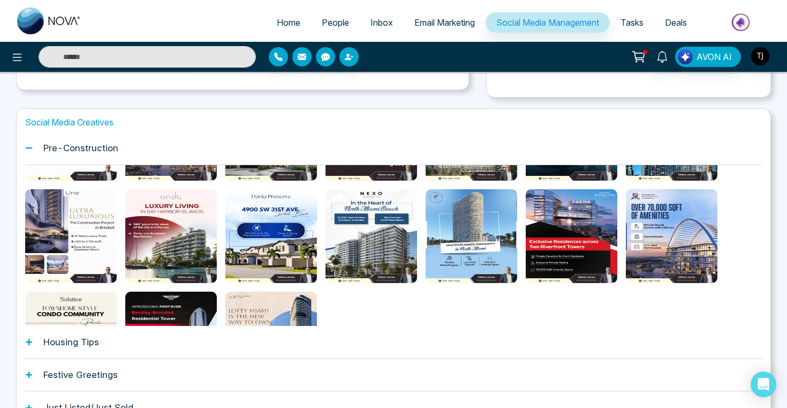
click at [69, 342] on h1 "Housing Tips" at bounding box center [71, 341] width 56 height 11
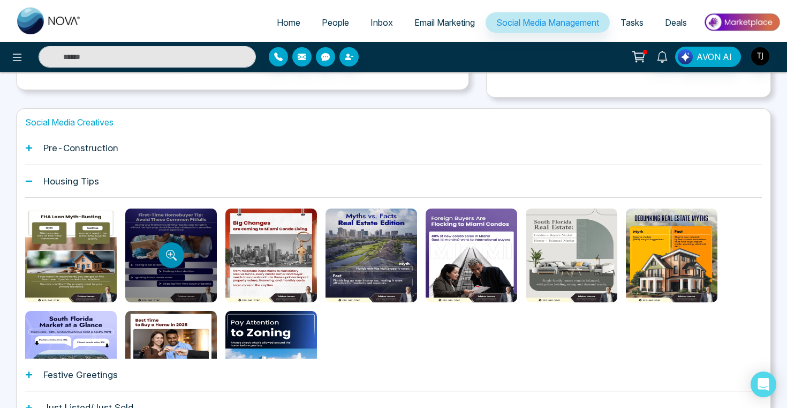
click at [179, 259] on button "Preview template" at bounding box center [172, 255] width 26 height 26
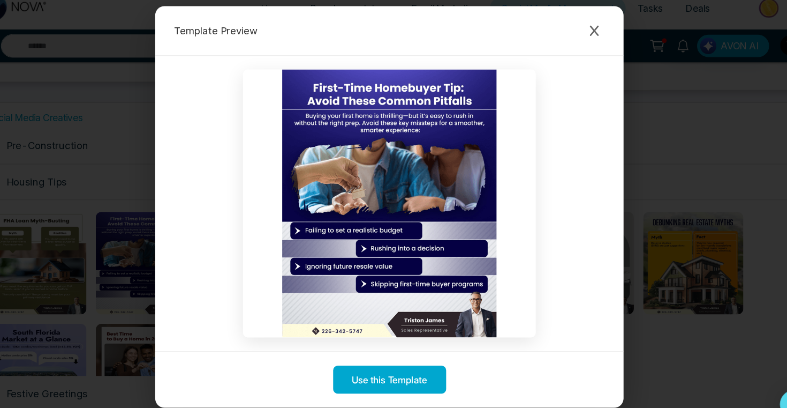
click at [639, 241] on div "Template Preview Use this Template" at bounding box center [393, 204] width 787 height 408
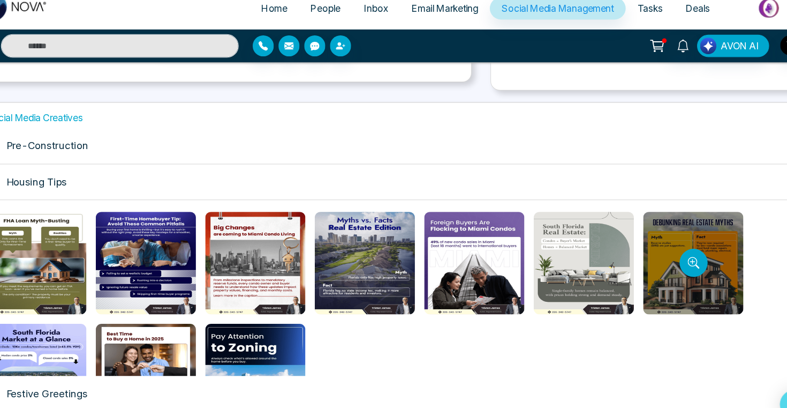
click at [657, 247] on div at bounding box center [672, 255] width 92 height 94
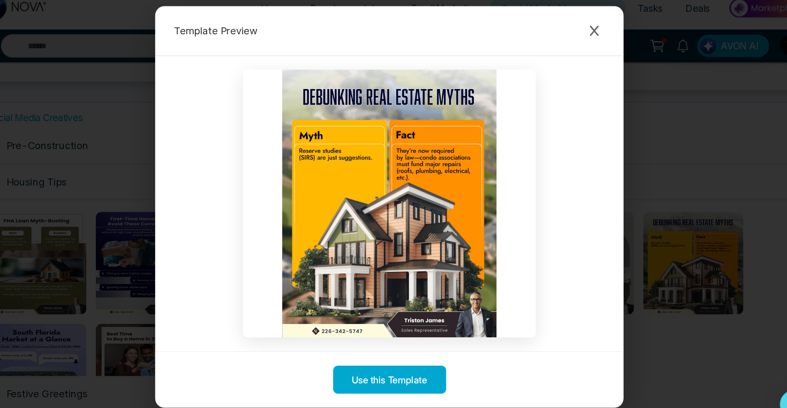
click at [631, 212] on div "Template Preview Use this Template" at bounding box center [393, 204] width 787 height 408
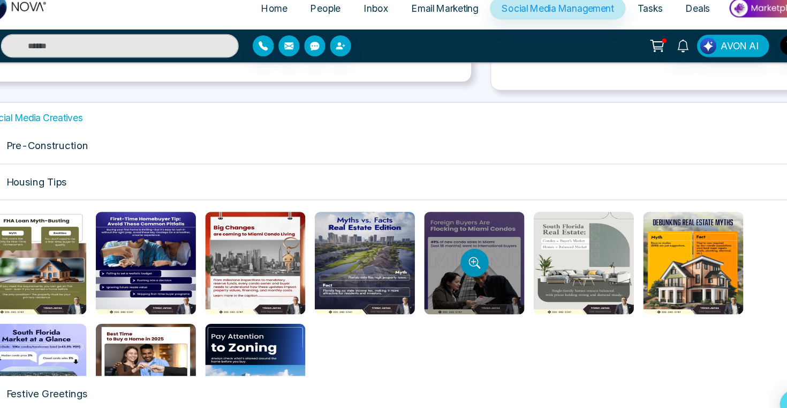
click at [470, 254] on icon "Preview template" at bounding box center [470, 254] width 5 height 5
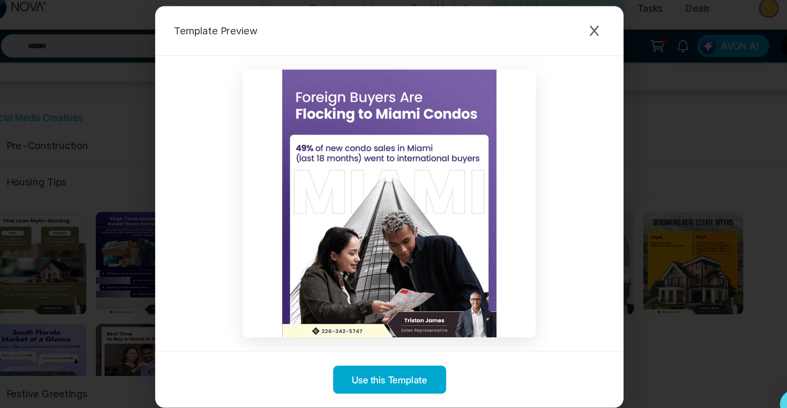
click at [653, 164] on div "Template Preview Use this Template" at bounding box center [393, 204] width 787 height 408
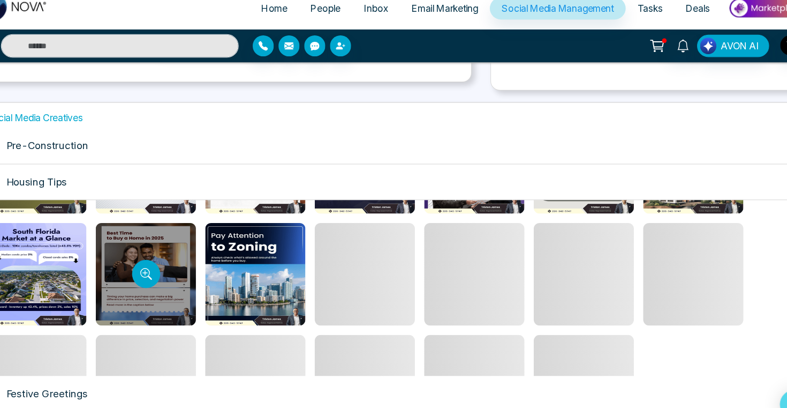
scroll to position [98, 0]
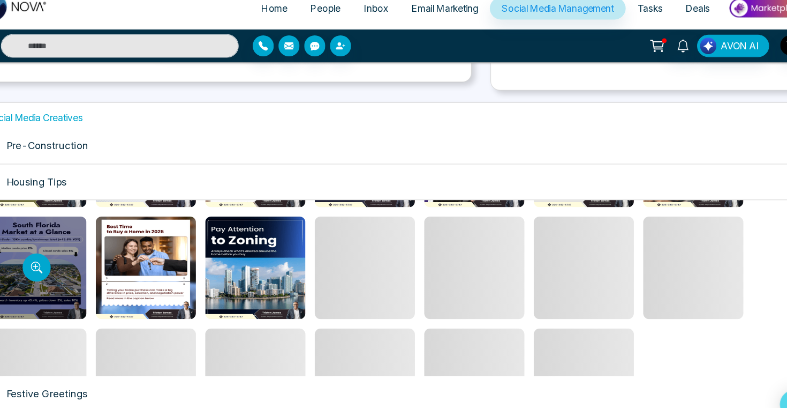
click at [87, 255] on div at bounding box center [71, 260] width 92 height 94
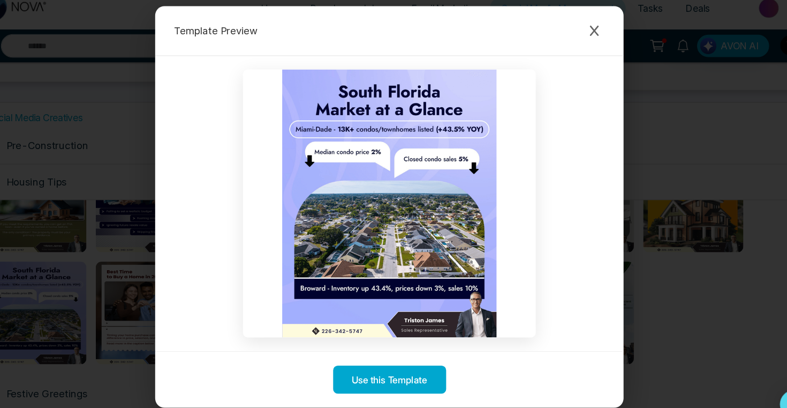
scroll to position [57, 0]
click at [578, 41] on icon "Close modal" at bounding box center [581, 42] width 11 height 11
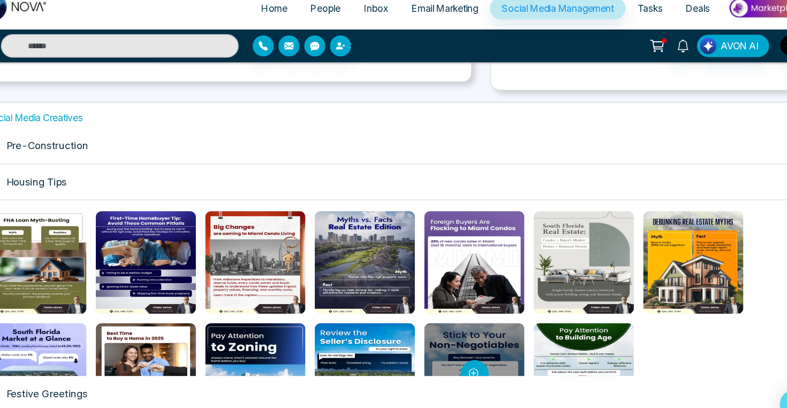
scroll to position [0, 0]
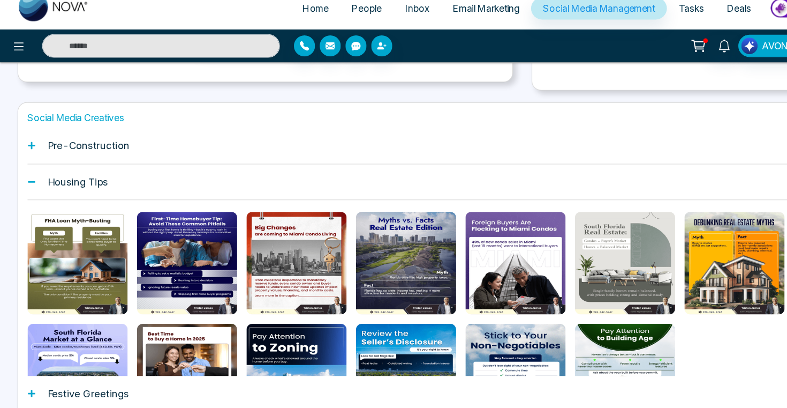
click at [110, 378] on h1 "Festive Greetings" at bounding box center [80, 374] width 74 height 11
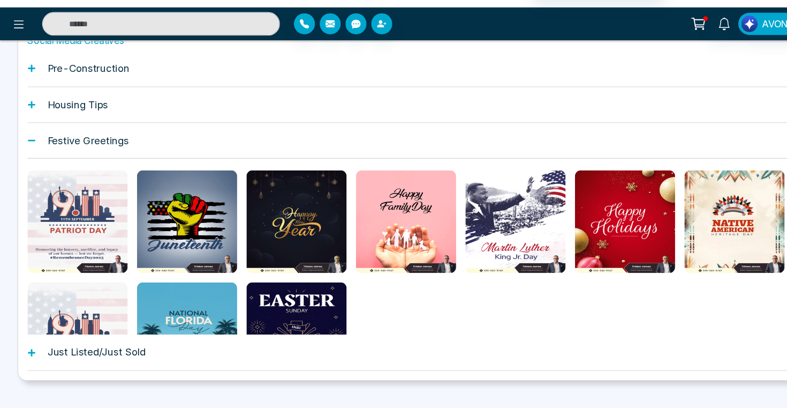
scroll to position [279, 0]
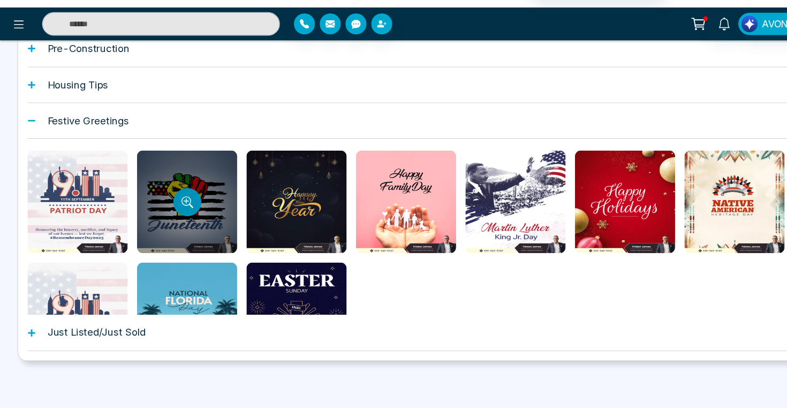
click at [175, 208] on button "Preview template" at bounding box center [172, 220] width 26 height 26
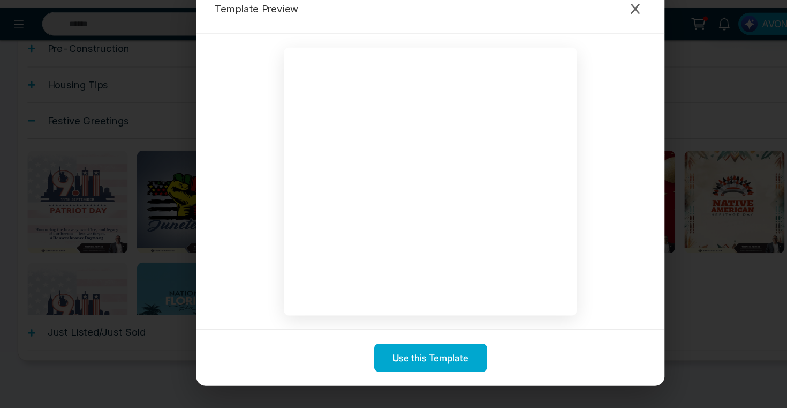
click at [115, 216] on div "Template Preview Use this Template" at bounding box center [393, 204] width 787 height 408
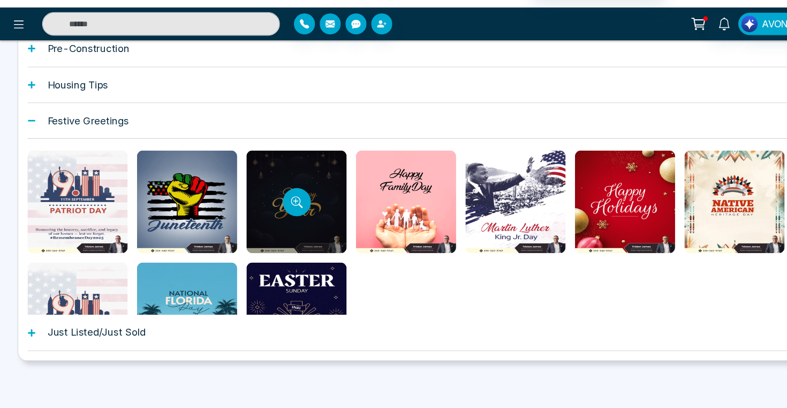
click at [284, 218] on div at bounding box center [272, 219] width 92 height 94
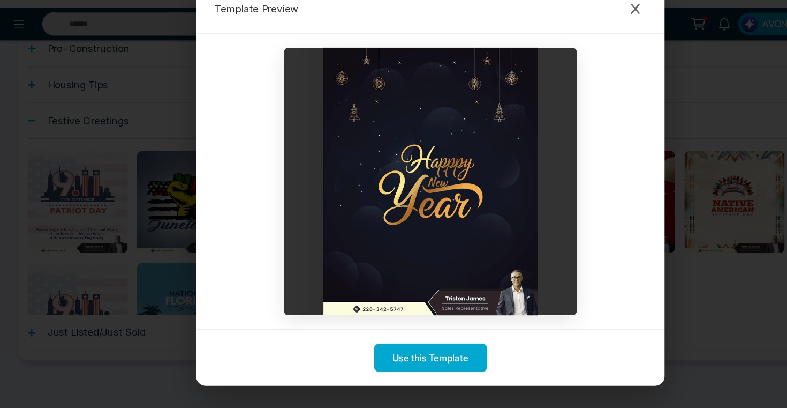
click at [147, 208] on div "Template Preview Use this Template" at bounding box center [393, 204] width 787 height 408
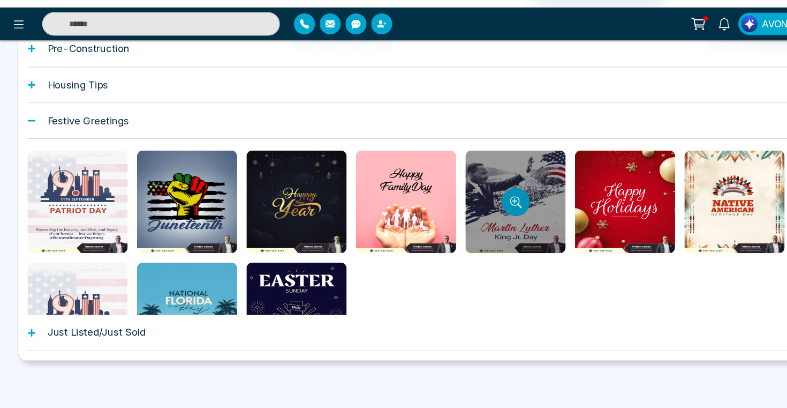
click at [470, 230] on button "Preview template" at bounding box center [472, 220] width 26 height 26
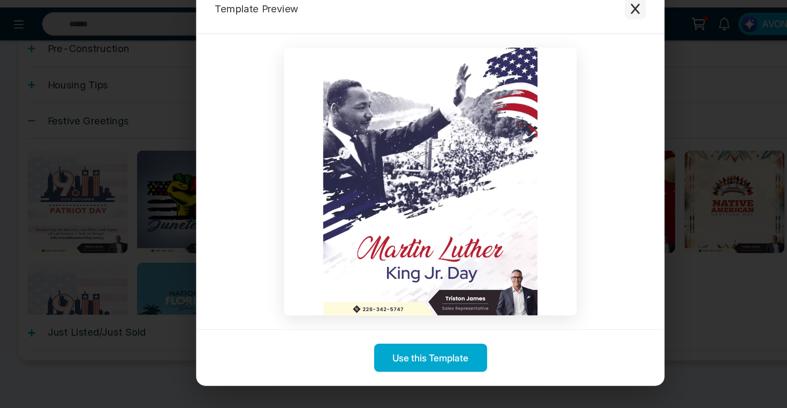
click at [580, 39] on icon "Close modal" at bounding box center [581, 42] width 11 height 11
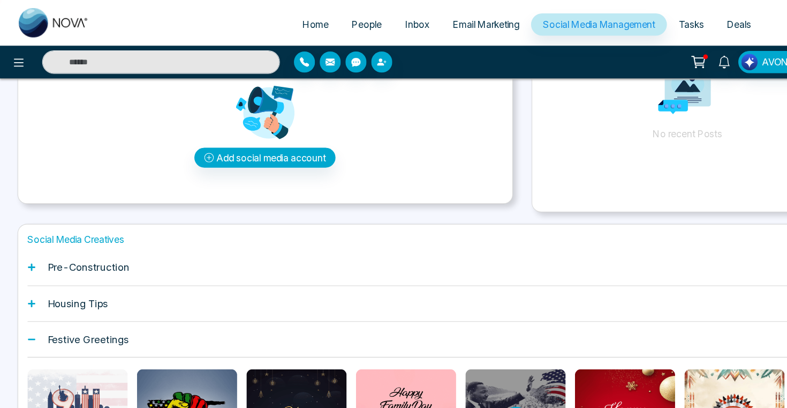
scroll to position [0, 0]
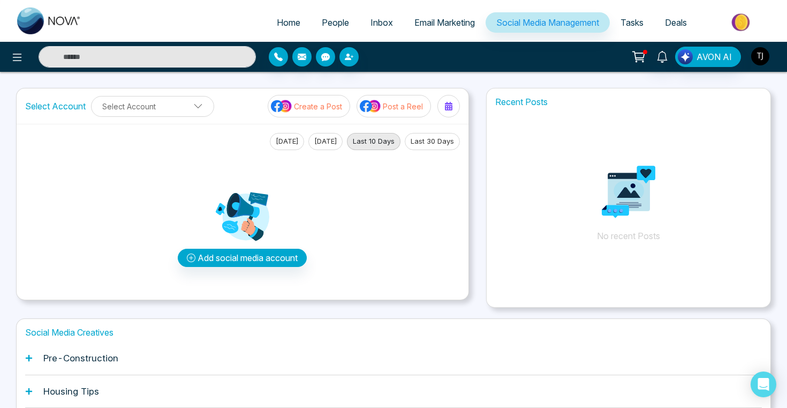
click at [769, 58] on button "button" at bounding box center [760, 56] width 19 height 19
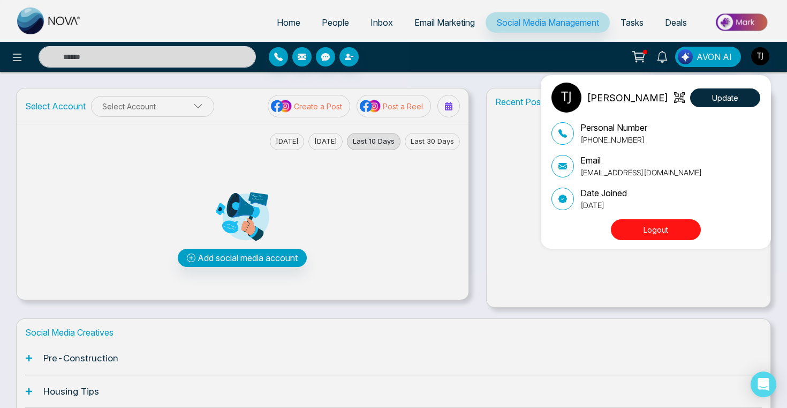
click at [631, 234] on button "Logout" at bounding box center [656, 229] width 90 height 21
